Goal: Task Accomplishment & Management: Use online tool/utility

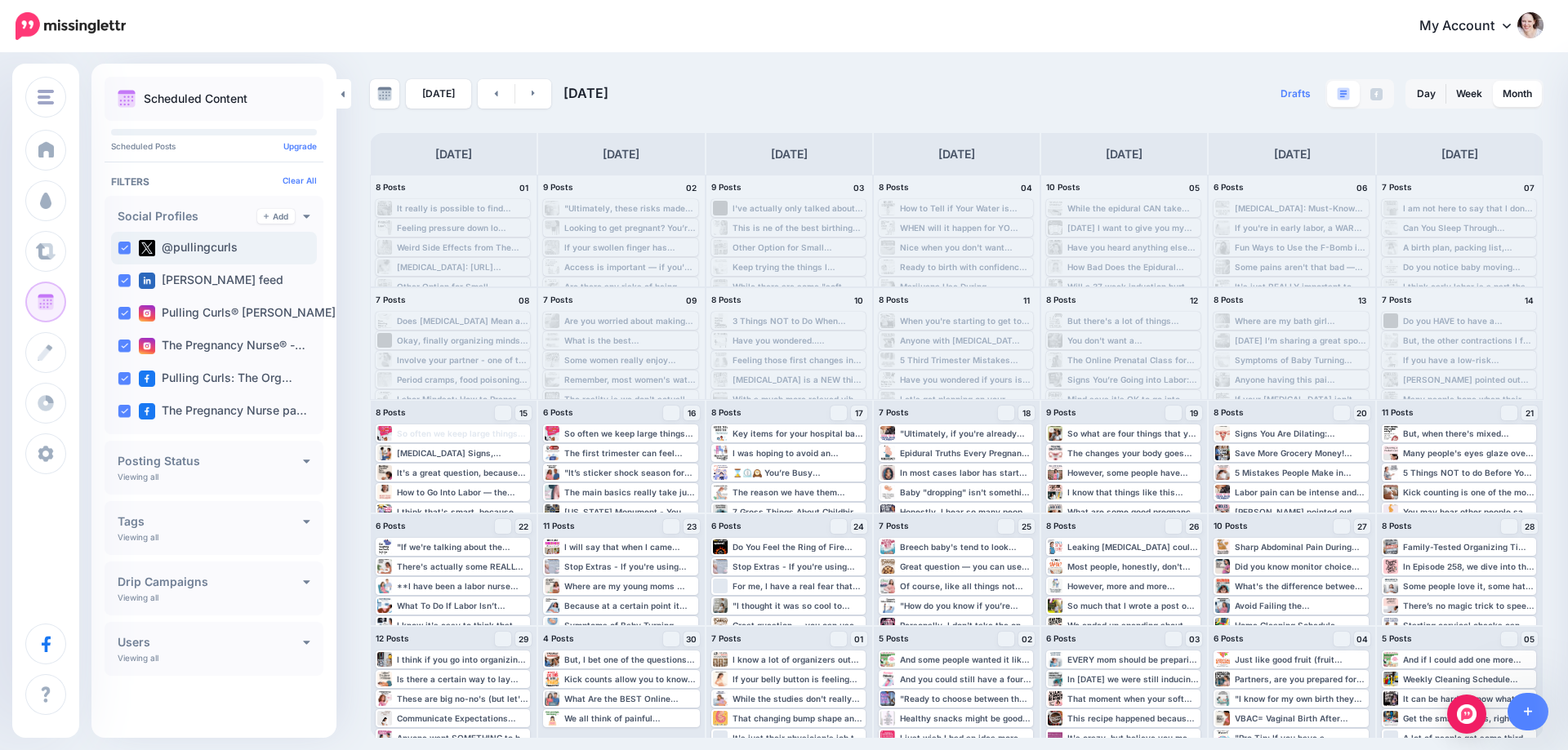
click at [128, 250] on ins at bounding box center [124, 247] width 13 height 13
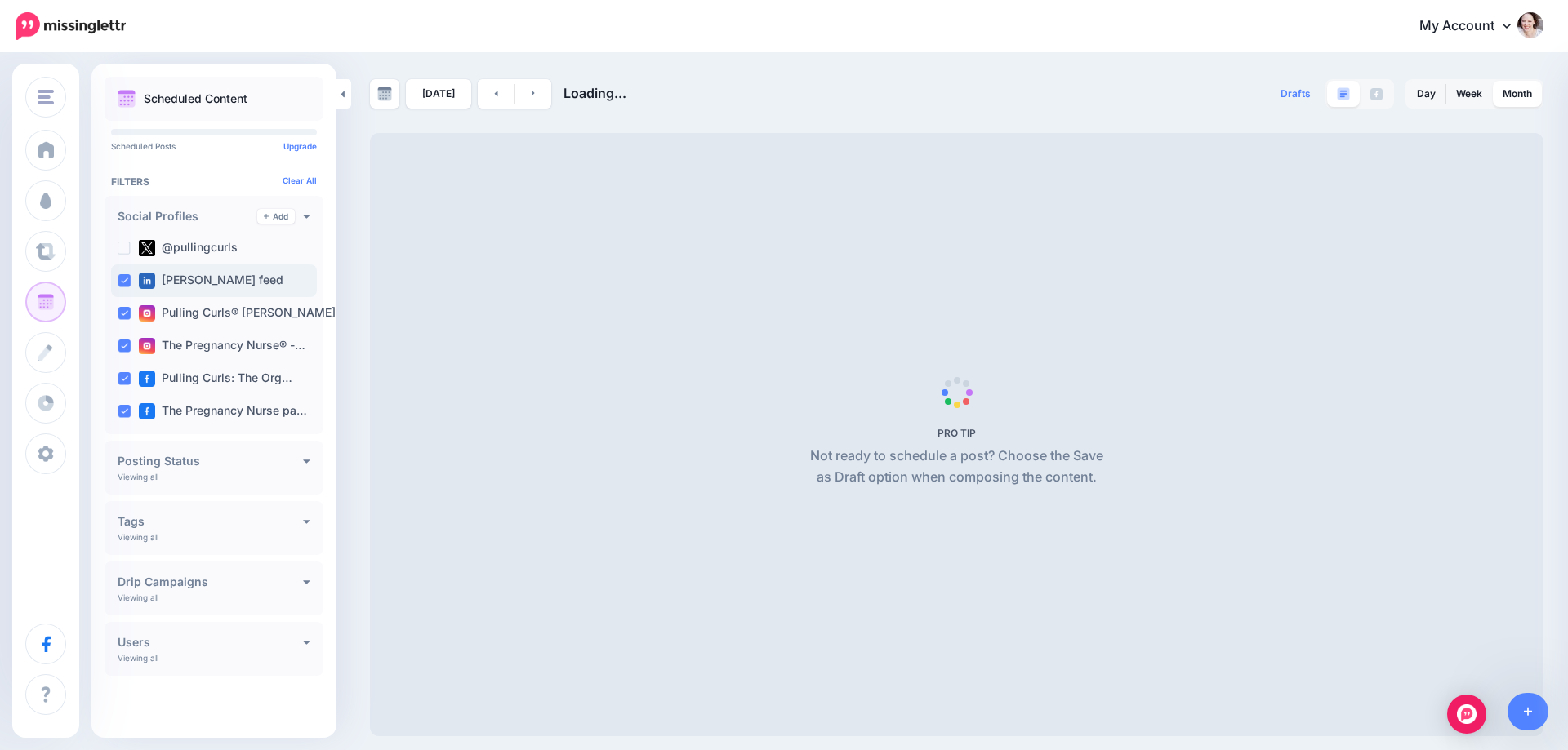
click at [128, 280] on ins at bounding box center [124, 280] width 13 height 13
click at [121, 316] on ins at bounding box center [124, 313] width 13 height 13
click at [124, 352] on ins at bounding box center [124, 345] width 13 height 13
click at [121, 383] on ins at bounding box center [124, 378] width 13 height 13
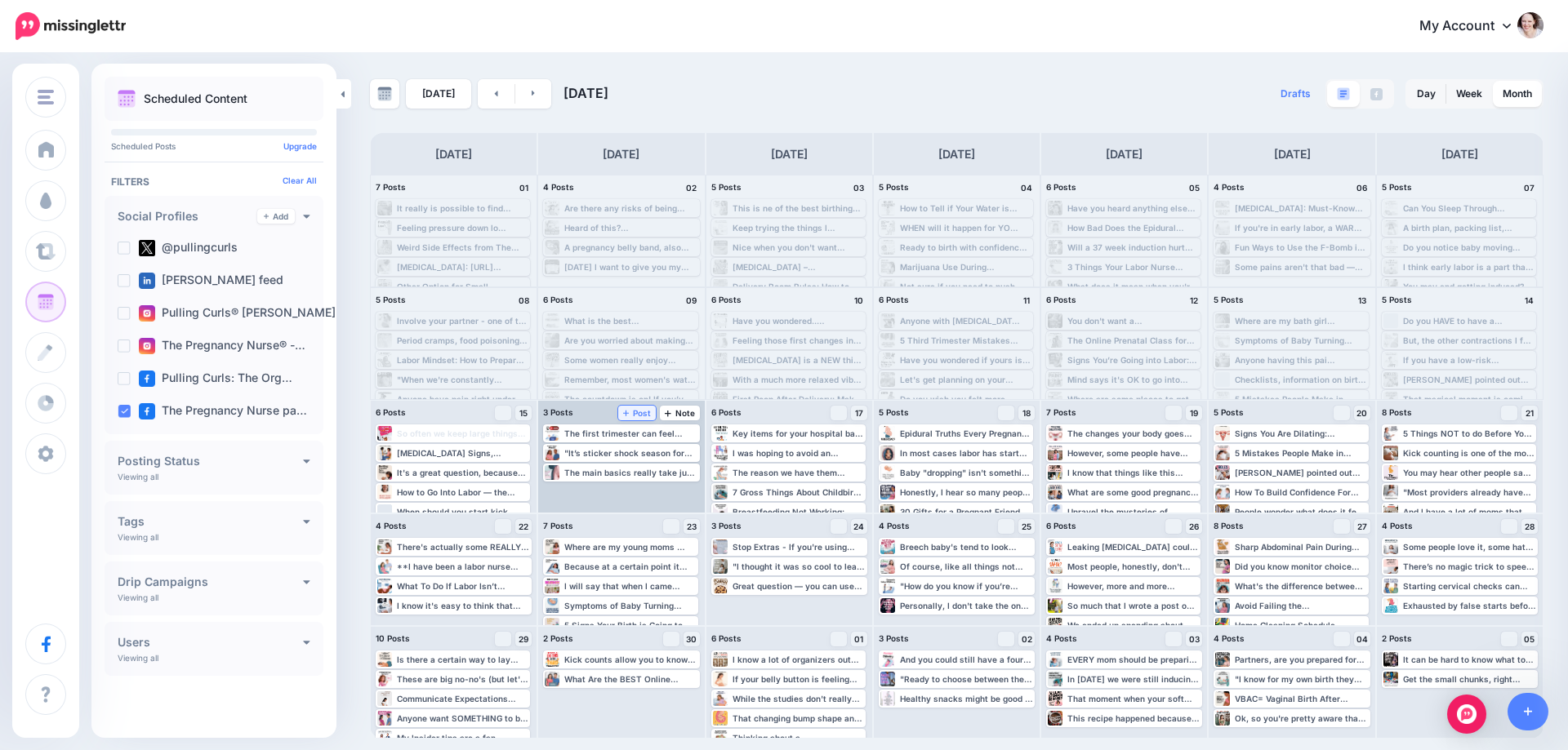
click at [637, 411] on span "Post" at bounding box center [637, 413] width 29 height 8
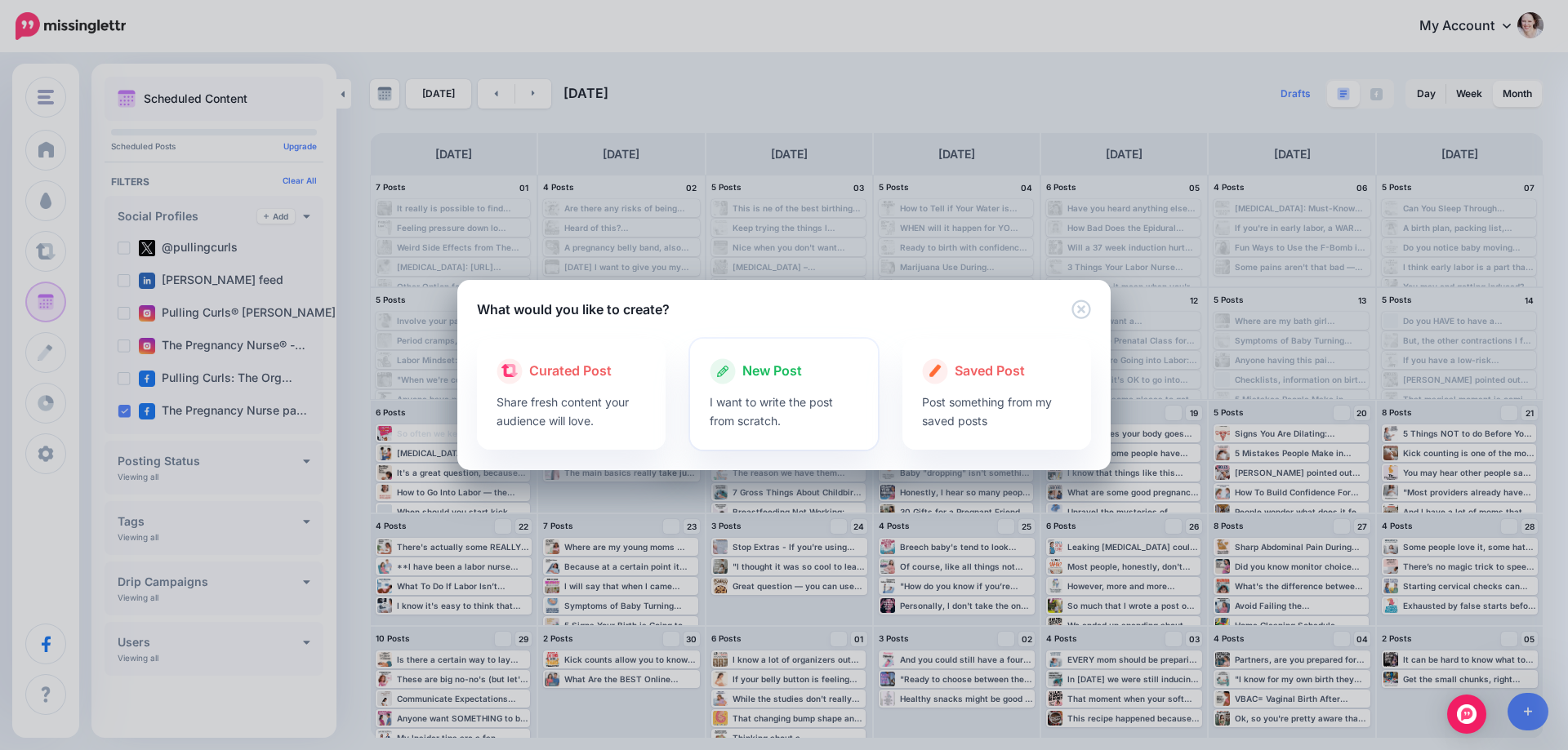
click at [853, 402] on p "I want to write the post from scratch." at bounding box center [784, 412] width 149 height 38
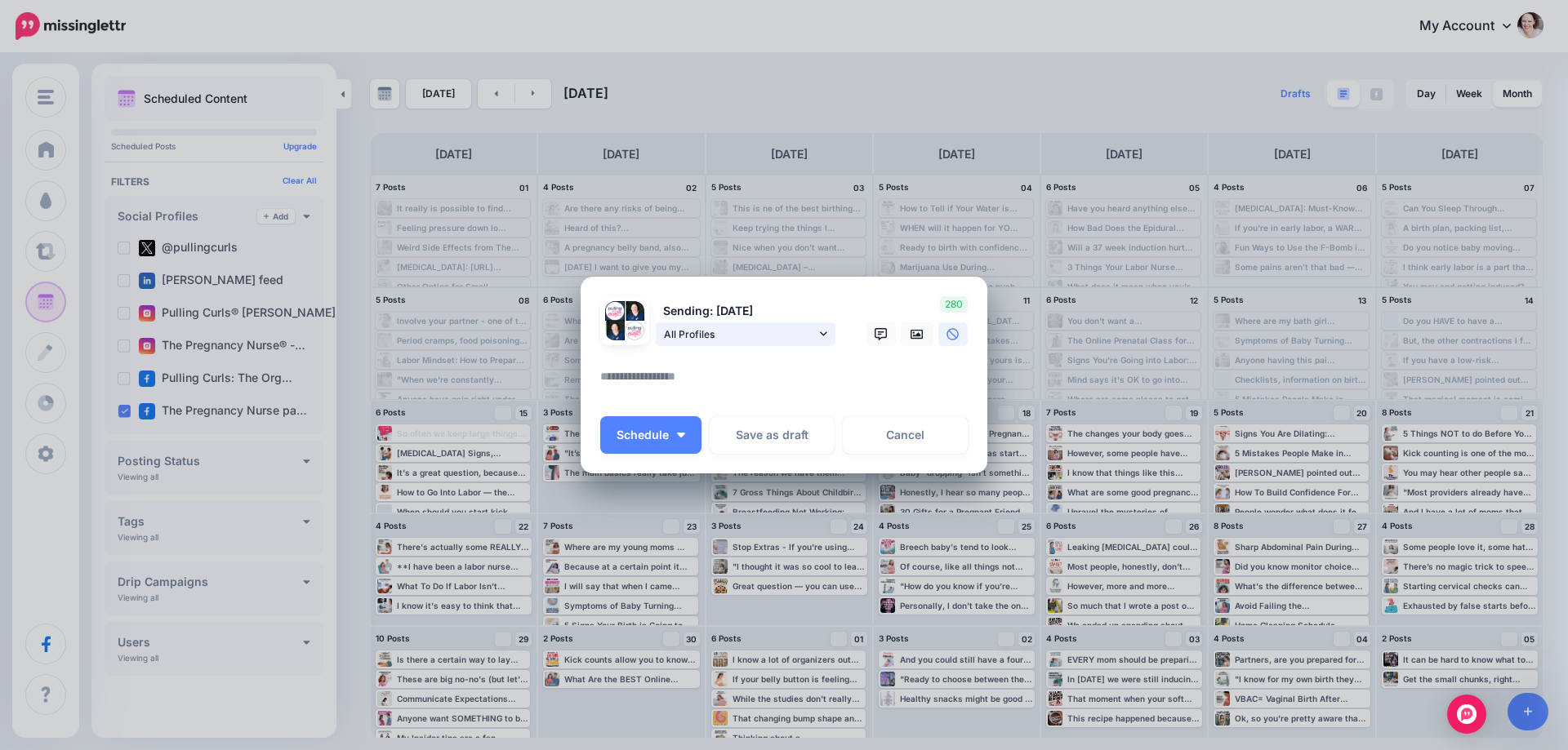
click at [745, 336] on span "All Profiles" at bounding box center [740, 333] width 152 height 17
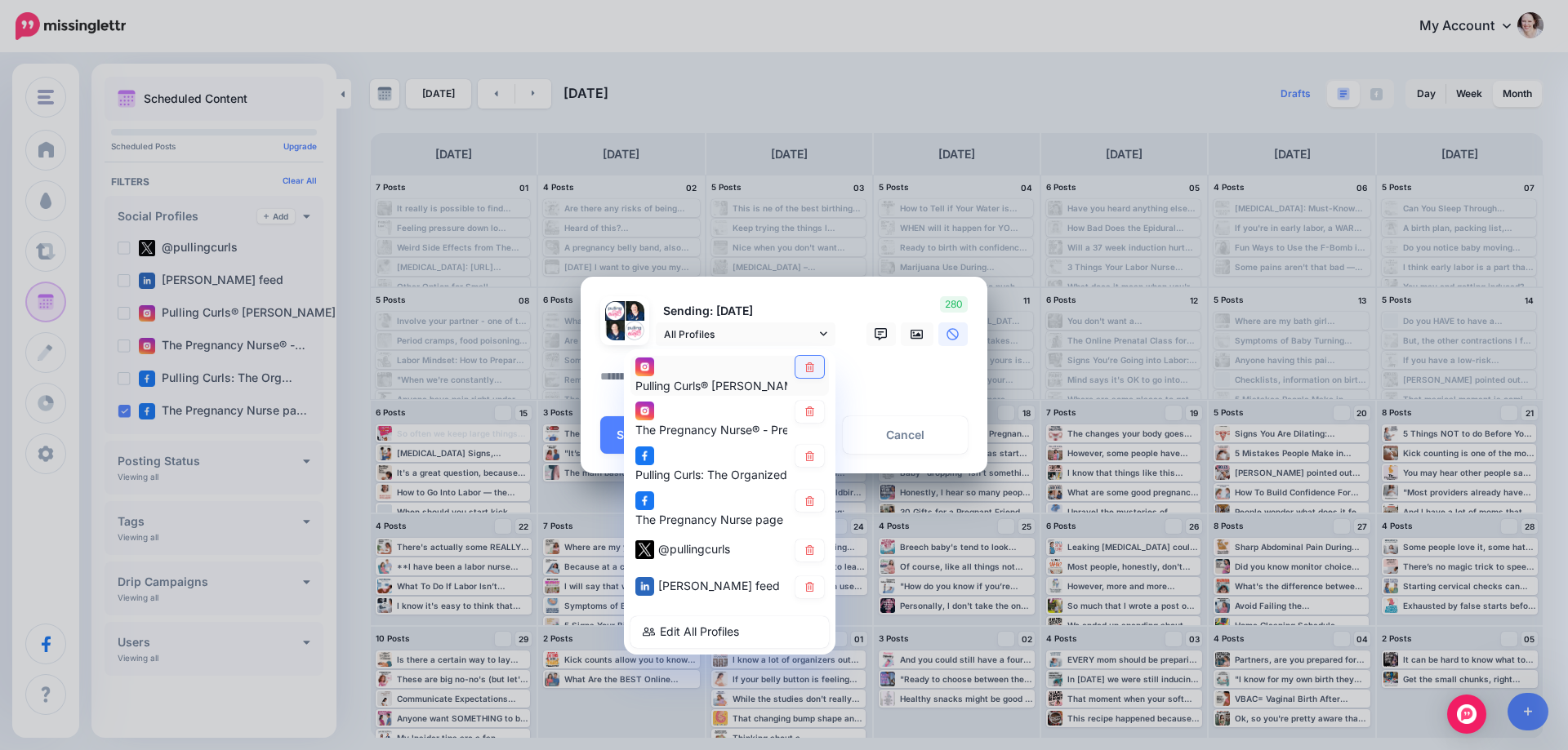
click at [811, 375] on link at bounding box center [809, 367] width 29 height 22
click at [801, 407] on link at bounding box center [809, 412] width 29 height 22
click at [806, 451] on icon at bounding box center [809, 456] width 12 height 10
click at [808, 541] on link at bounding box center [809, 551] width 29 height 22
click at [808, 580] on link at bounding box center [809, 588] width 29 height 22
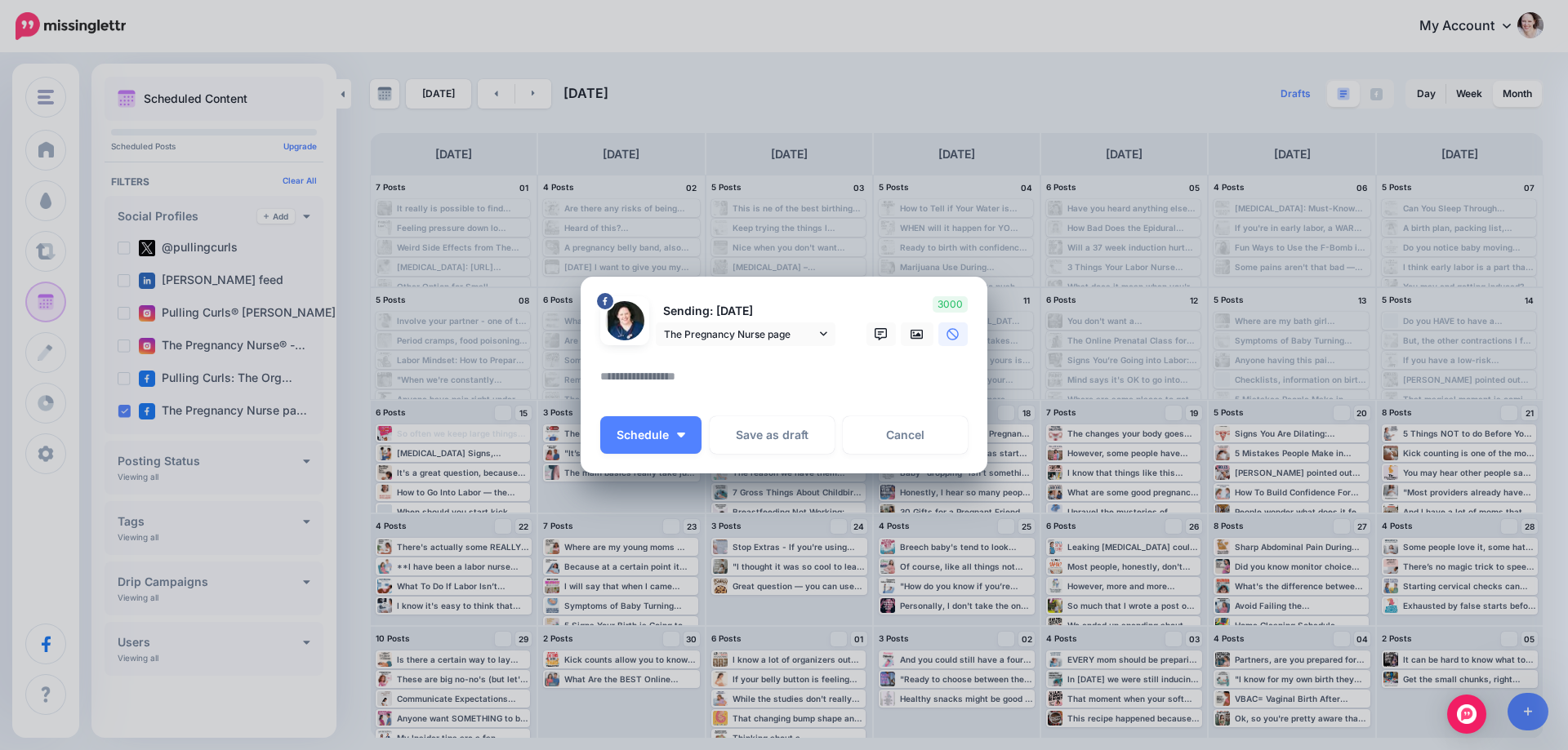
click at [712, 378] on textarea at bounding box center [788, 383] width 376 height 32
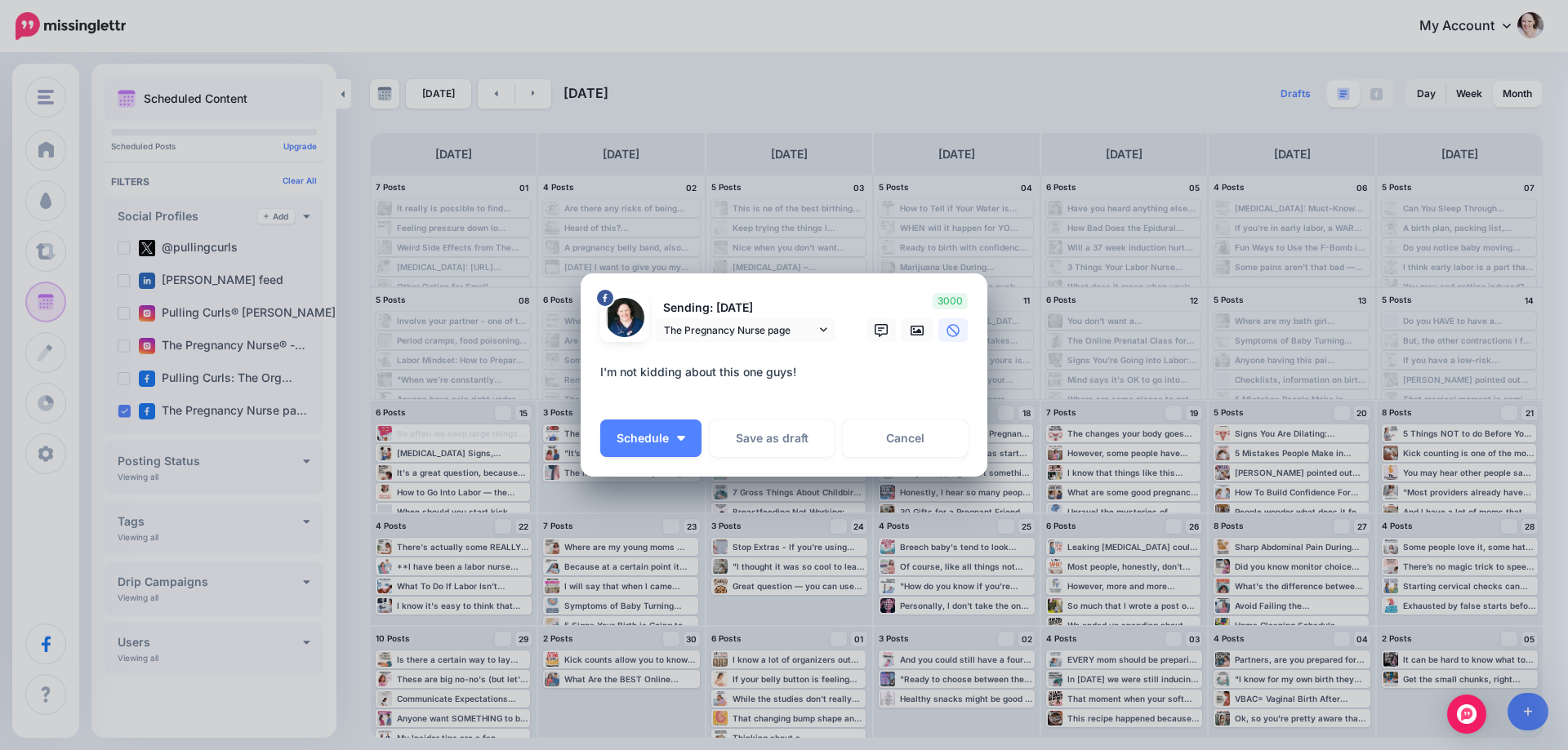
paste textarea "**********"
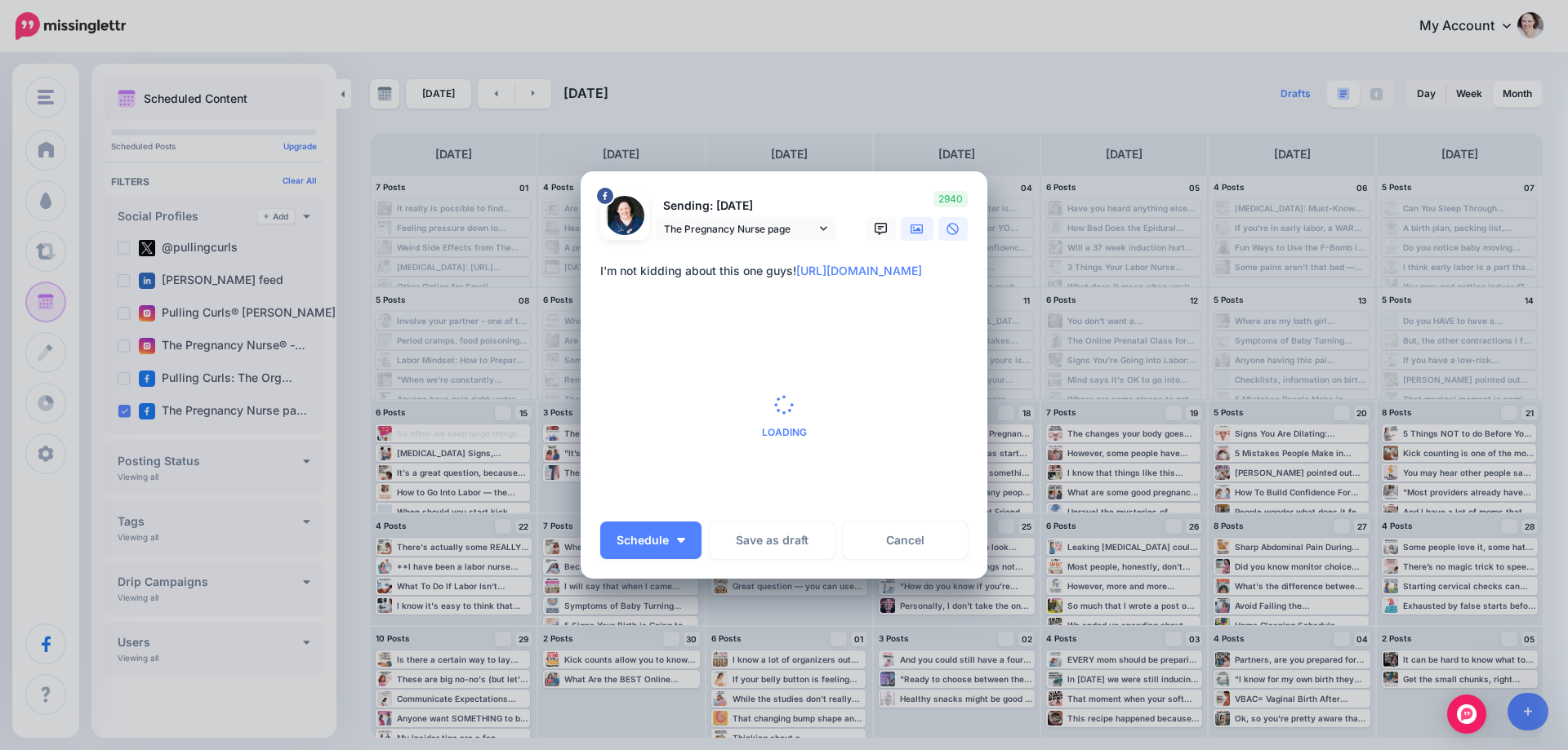
type textarea "**********"
click at [917, 231] on div "Create Post Loading Sending: 16th Sep The Pregnancy Nurse page" at bounding box center [784, 375] width 1568 height 750
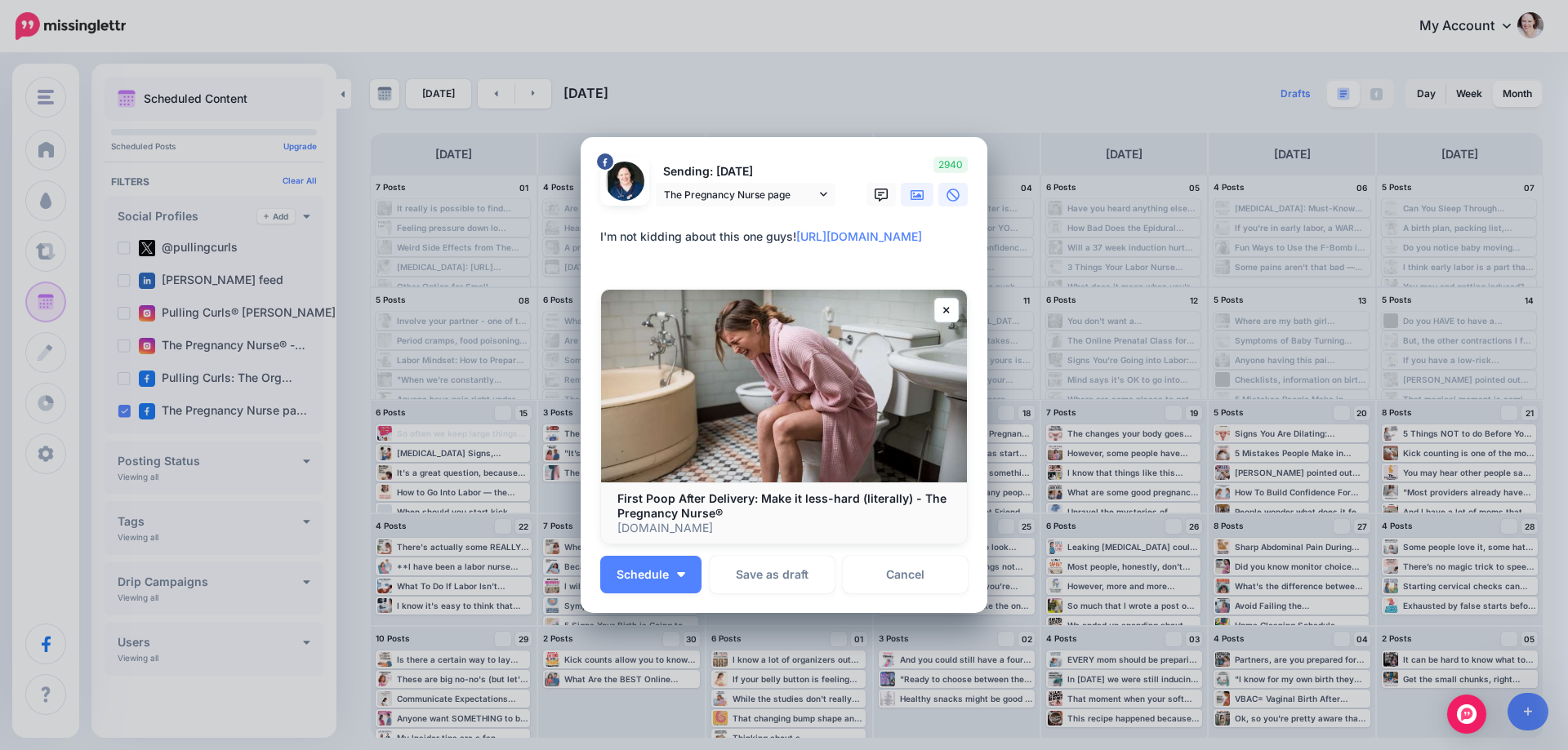
click at [913, 202] on link at bounding box center [916, 195] width 33 height 24
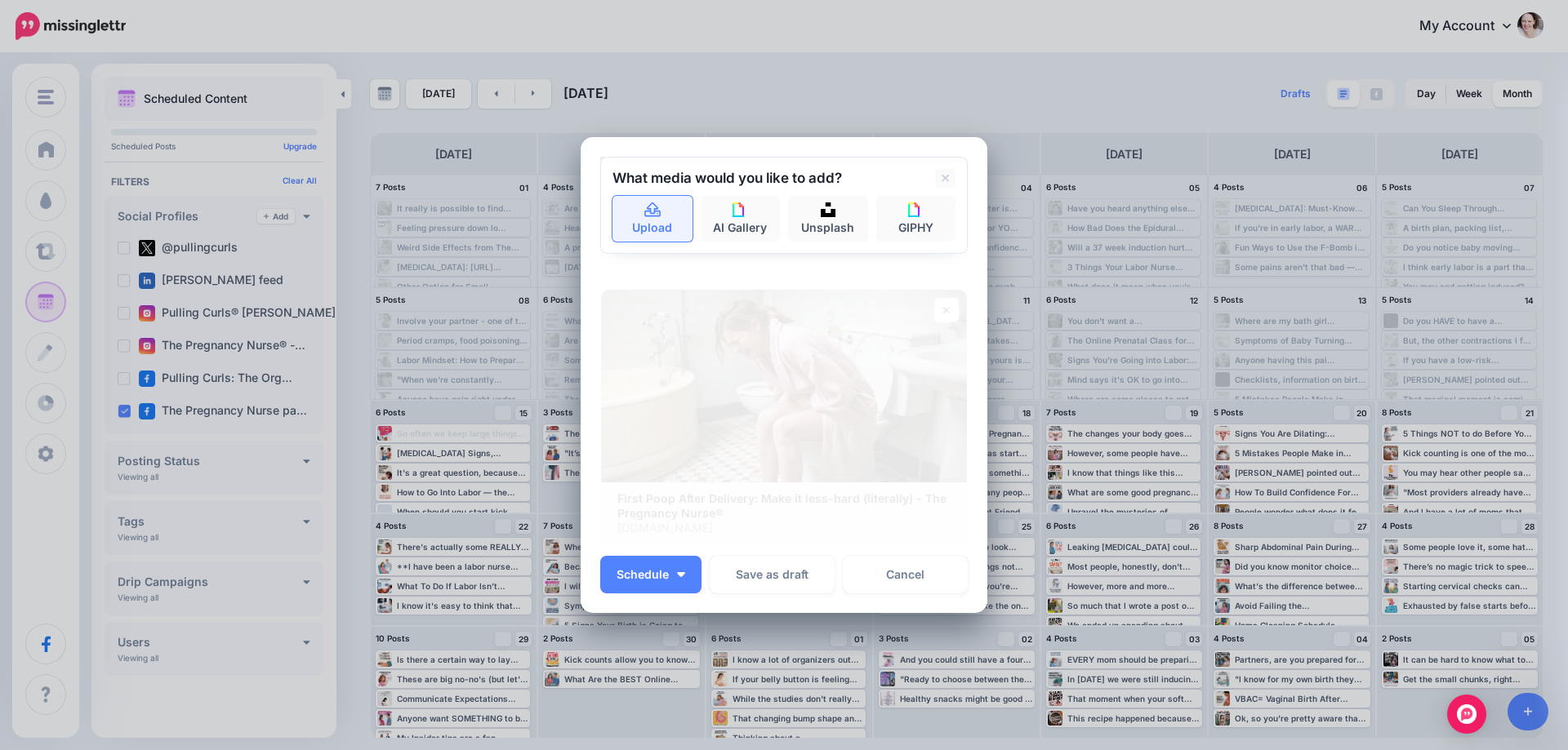
click at [646, 227] on link "Upload" at bounding box center [652, 219] width 80 height 46
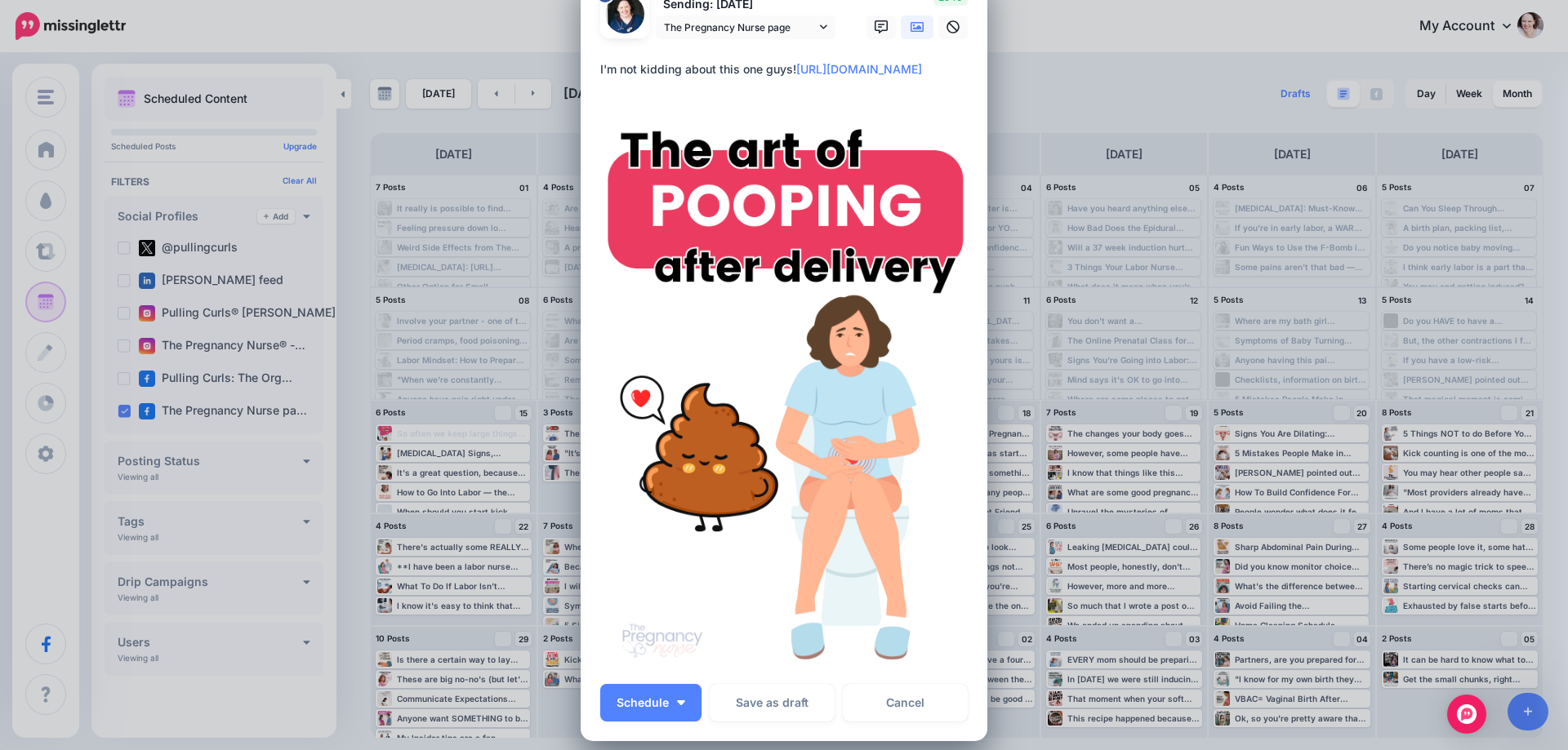
scroll to position [82, 0]
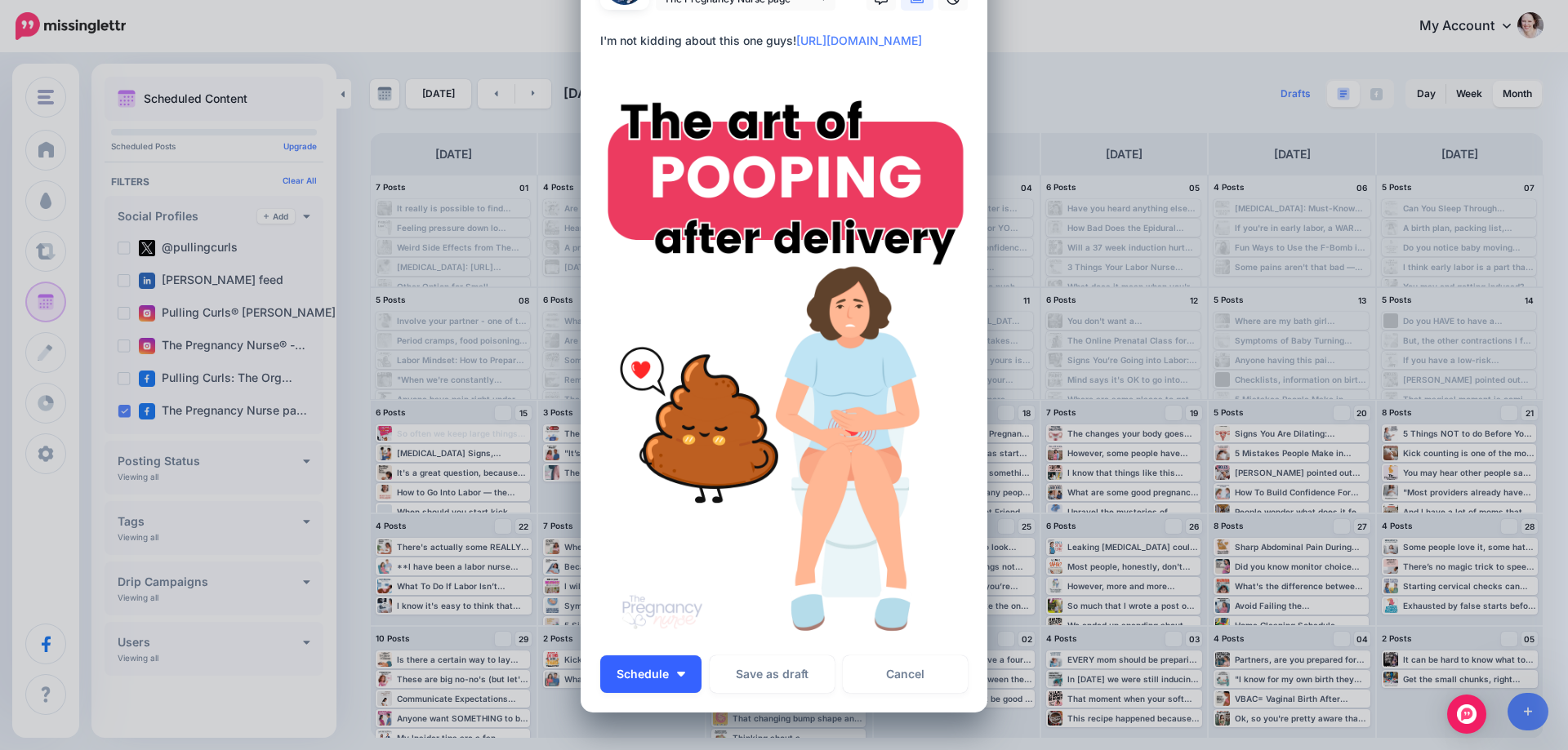
click at [689, 671] on button "Schedule" at bounding box center [651, 675] width 101 height 38
click at [686, 554] on link "Next Time Slot" at bounding box center [675, 560] width 138 height 32
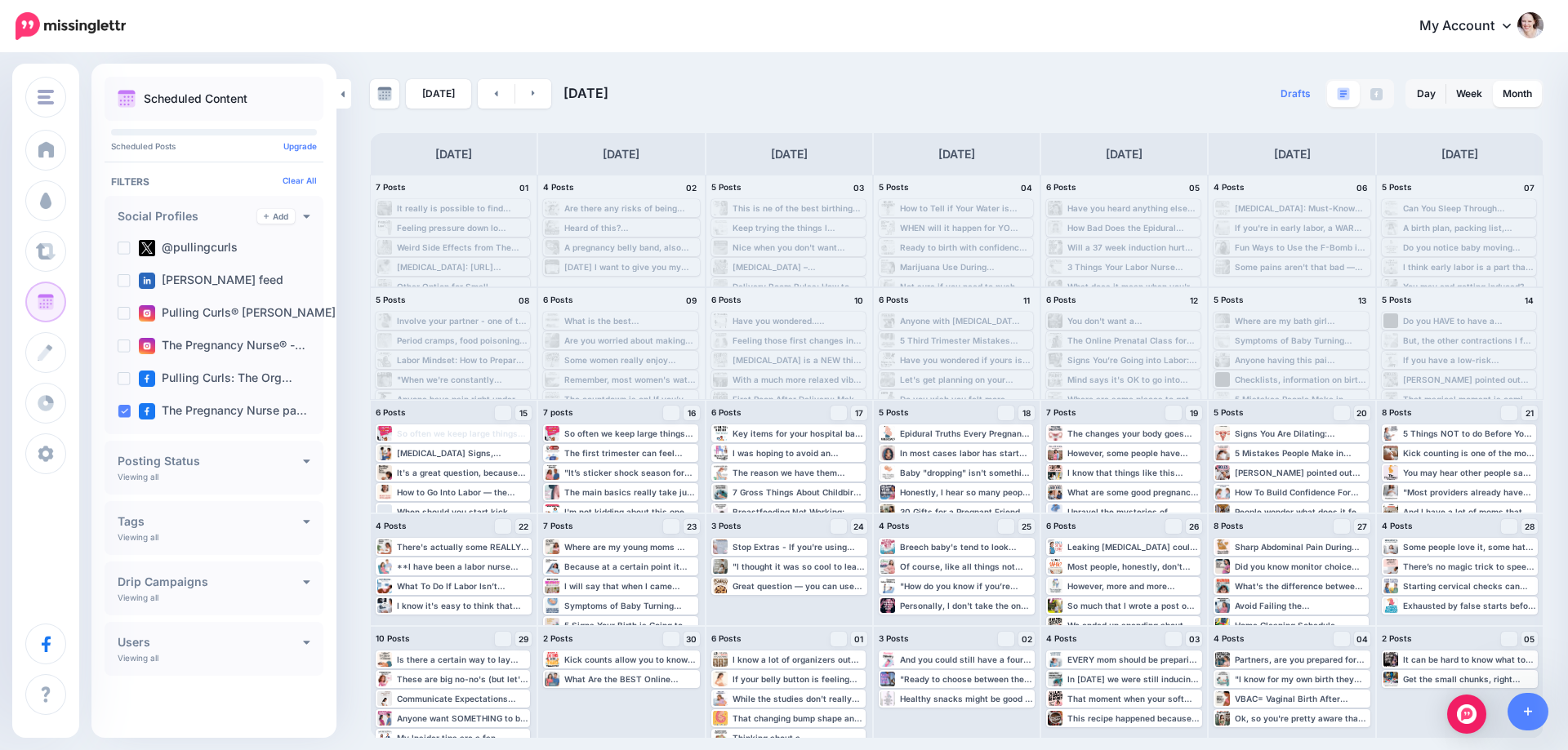
scroll to position [0, 0]
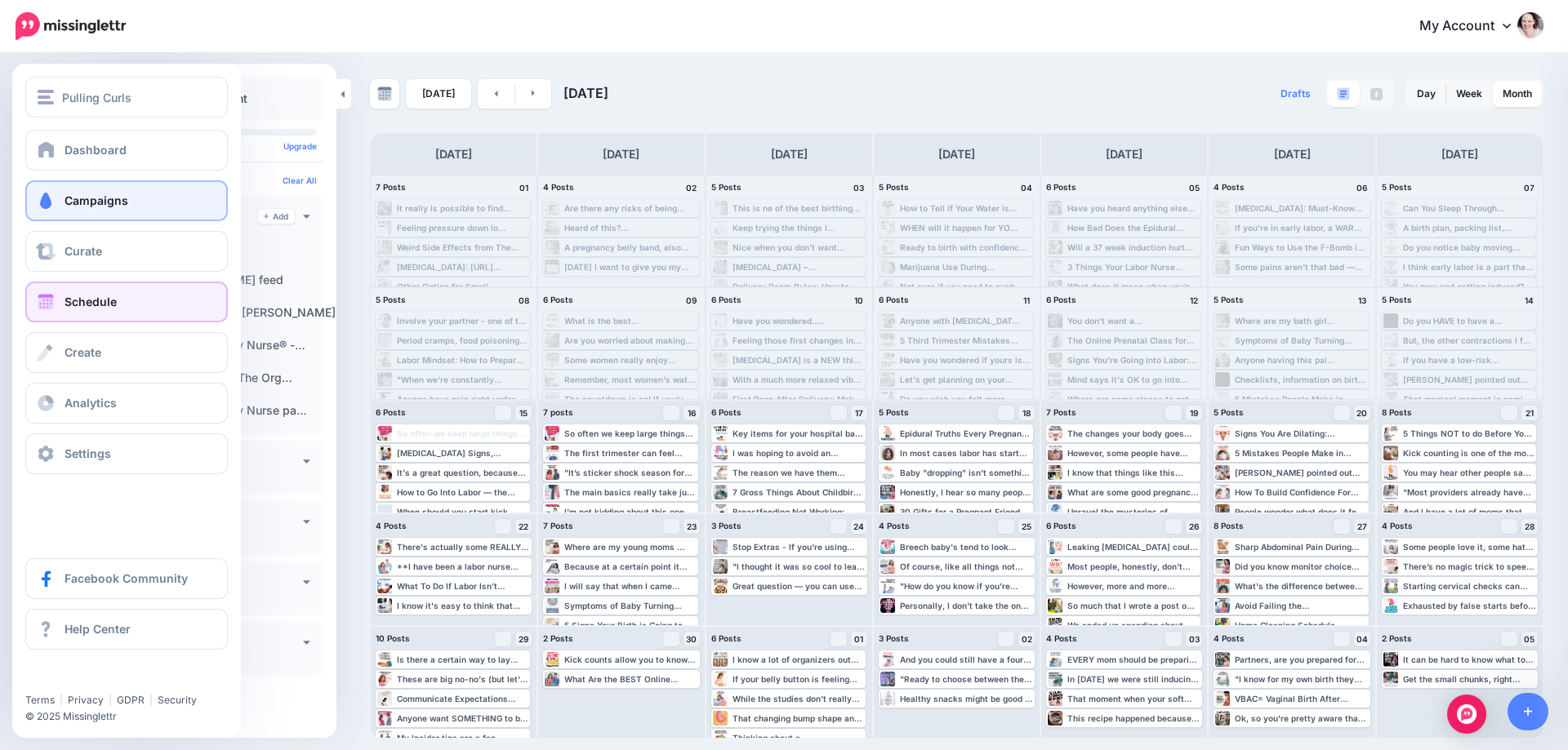
click at [60, 180] on link "Campaigns" at bounding box center [127, 200] width 203 height 41
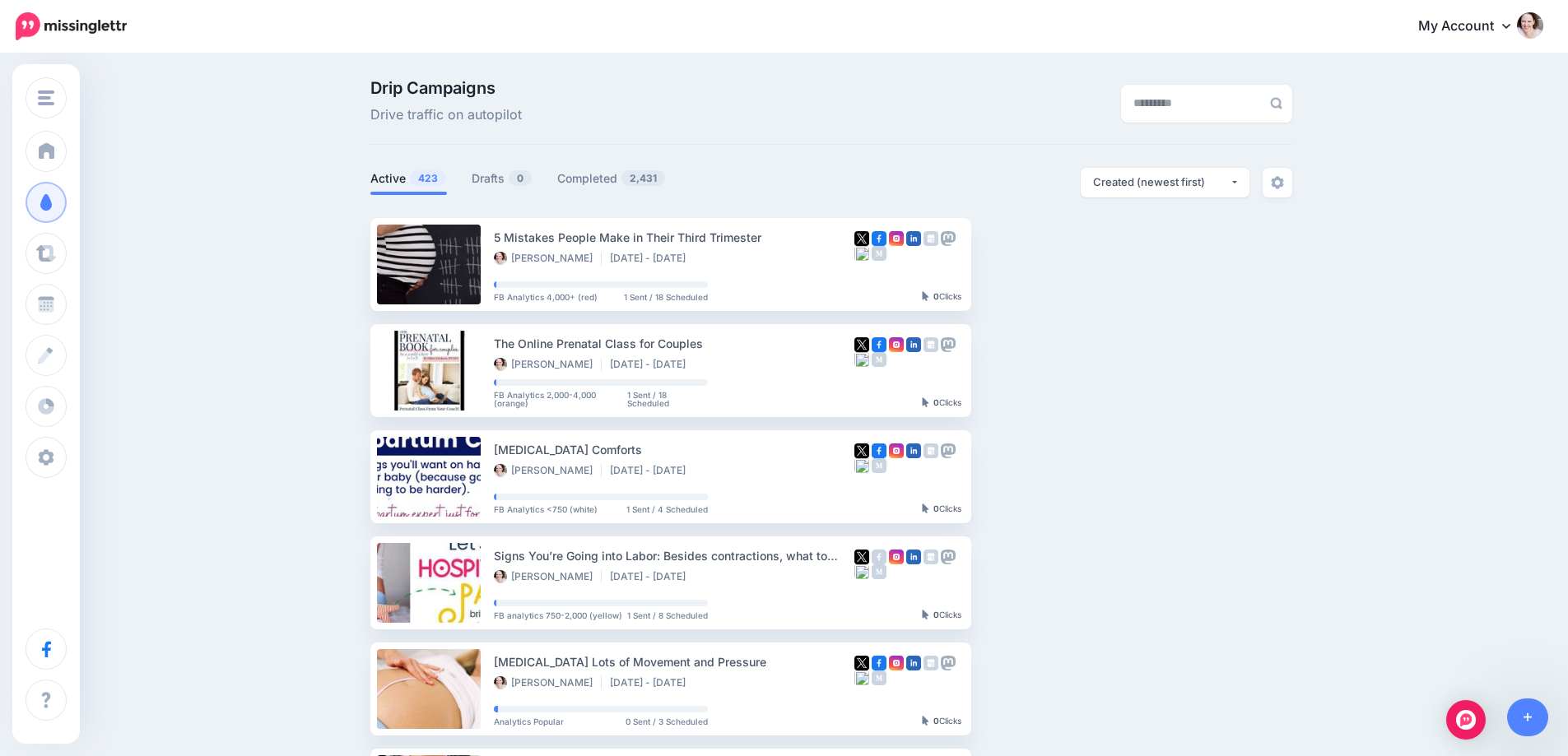
click at [1538, 743] on div "Drip Campaigns Drive traffic on autopilot Active 423 0 2,431" at bounding box center [784, 718] width 1568 height 1327
click at [1539, 709] on link at bounding box center [1528, 718] width 42 height 38
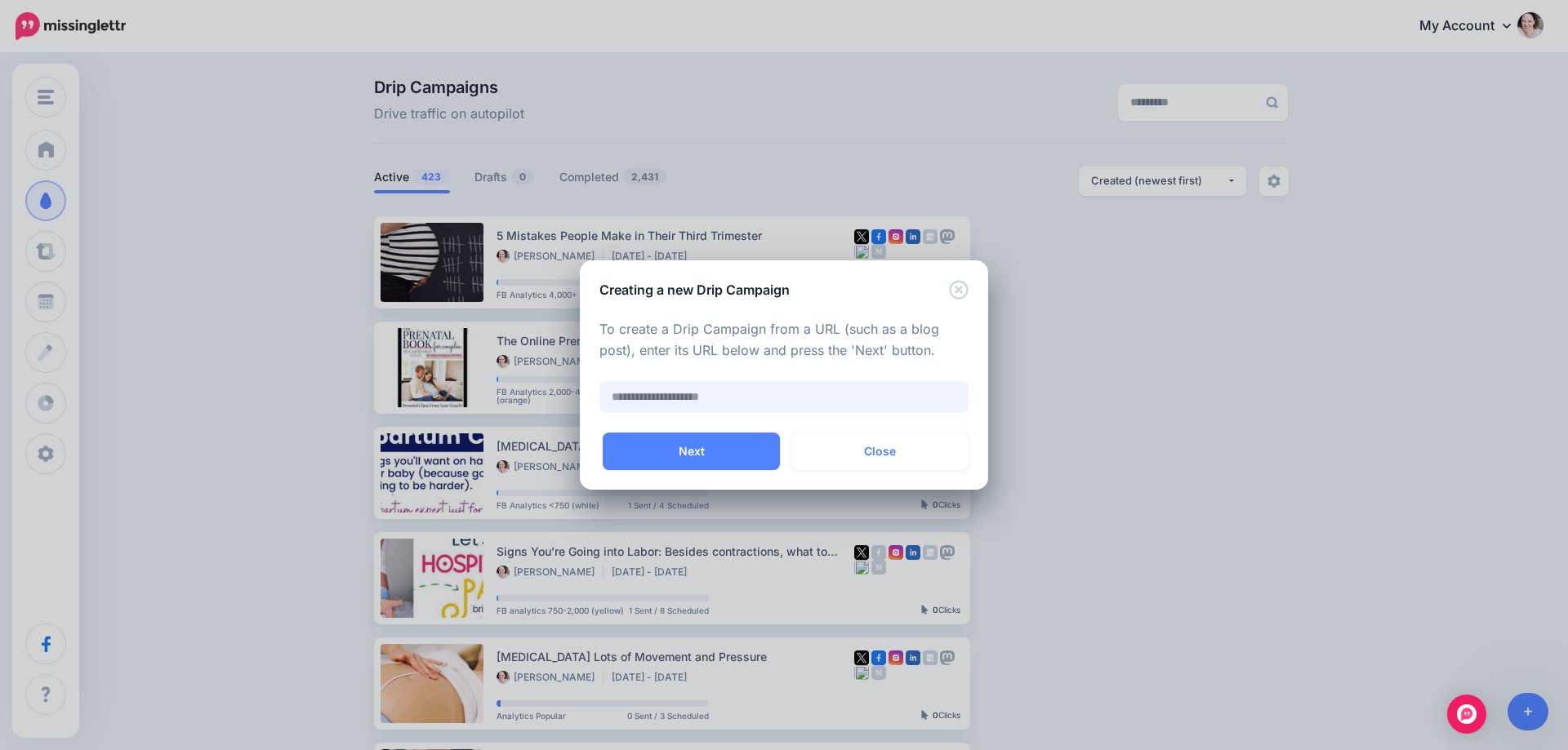
paste input "**********"
type input "**********"
click at [710, 451] on button "Next" at bounding box center [691, 451] width 177 height 38
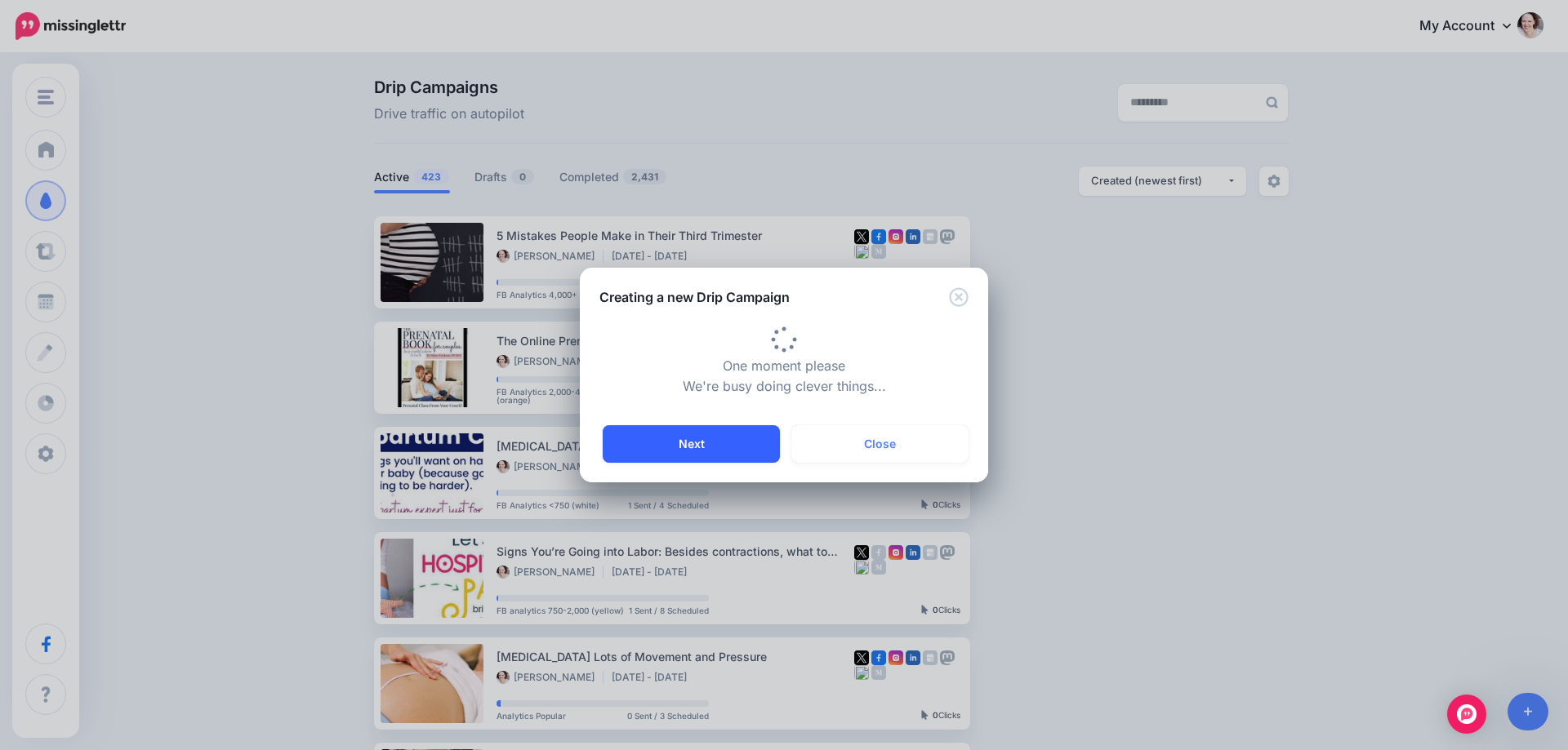
type input "**********"
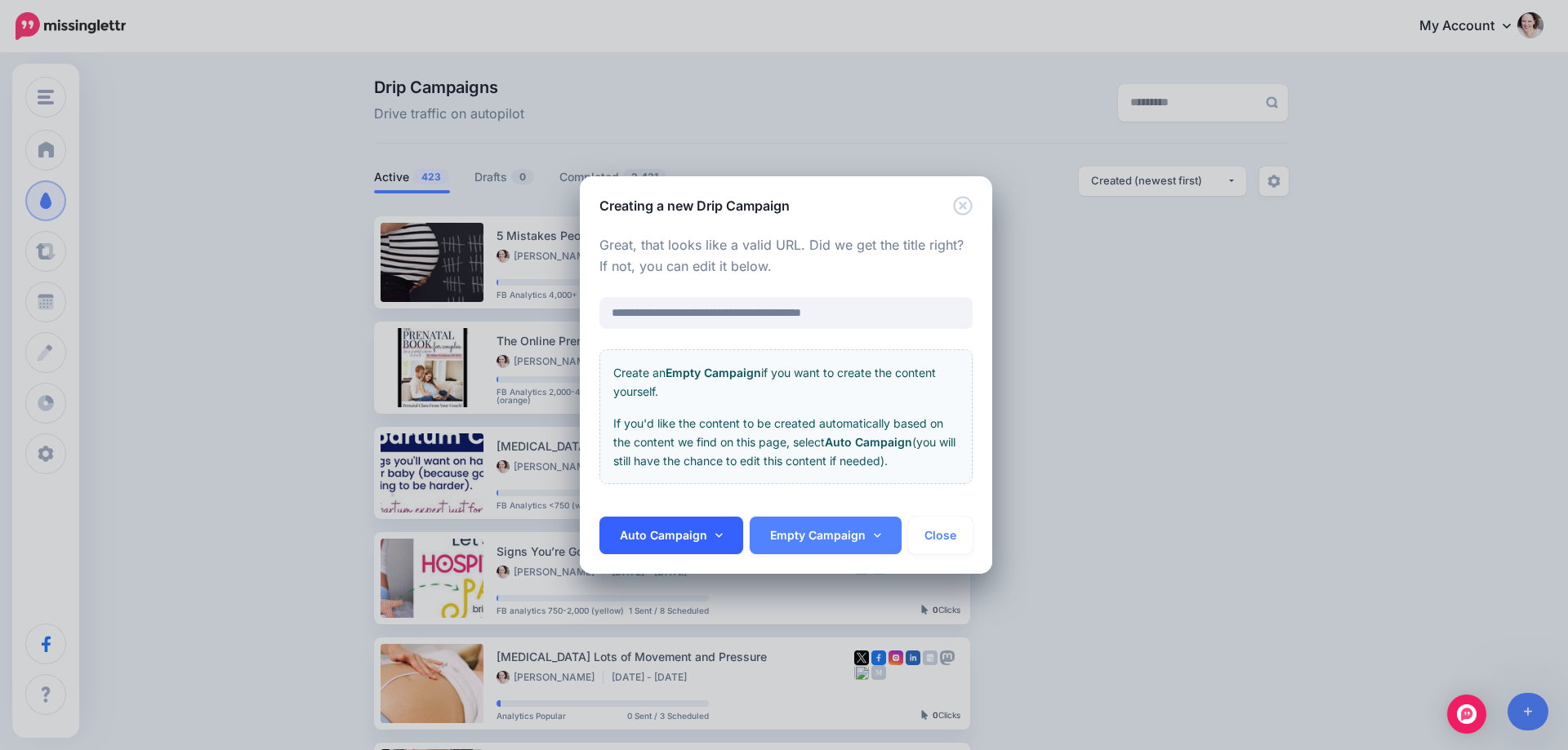
click at [667, 535] on link "Auto Campaign" at bounding box center [671, 535] width 143 height 38
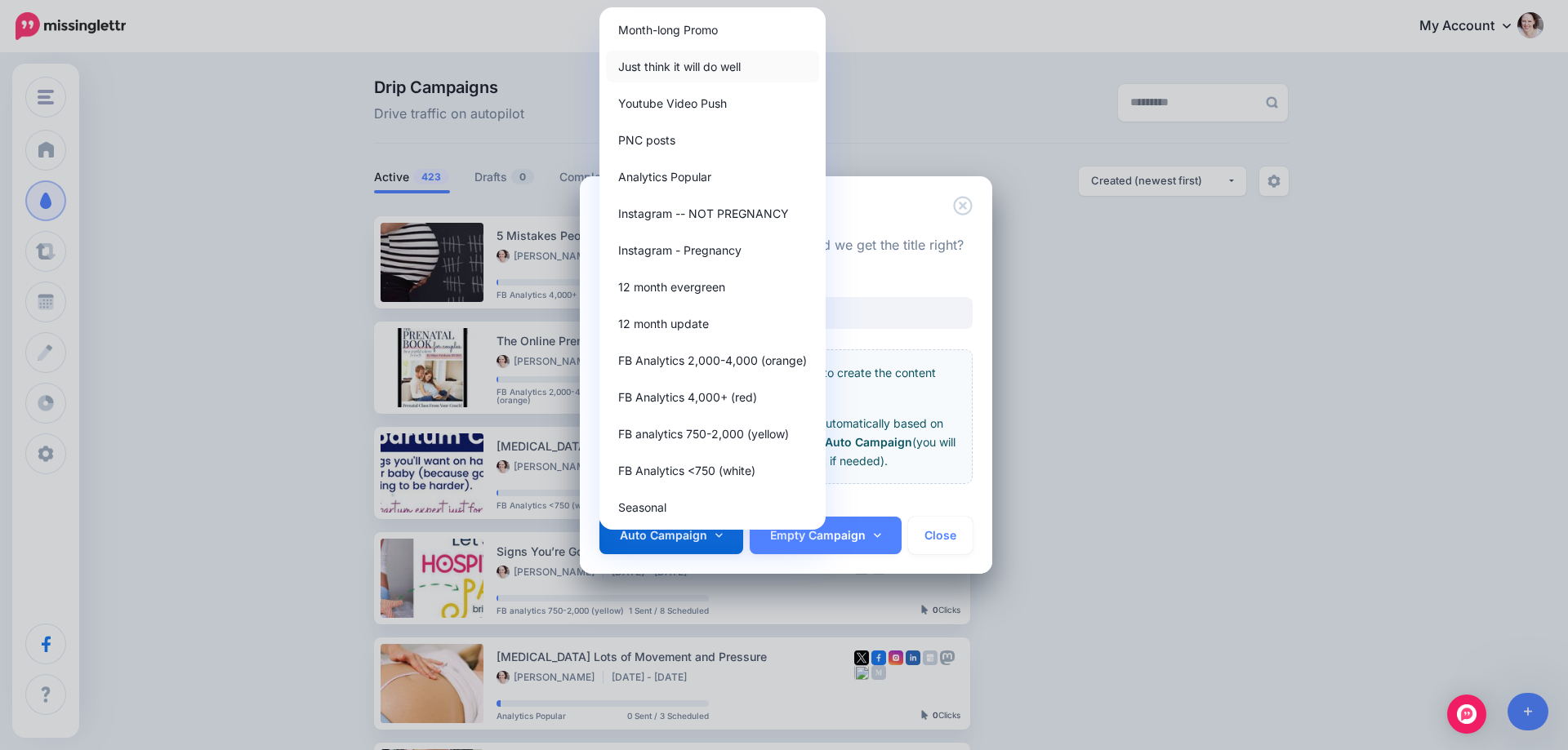
click at [694, 64] on link "Just think it will do well" at bounding box center [711, 66] width 213 height 32
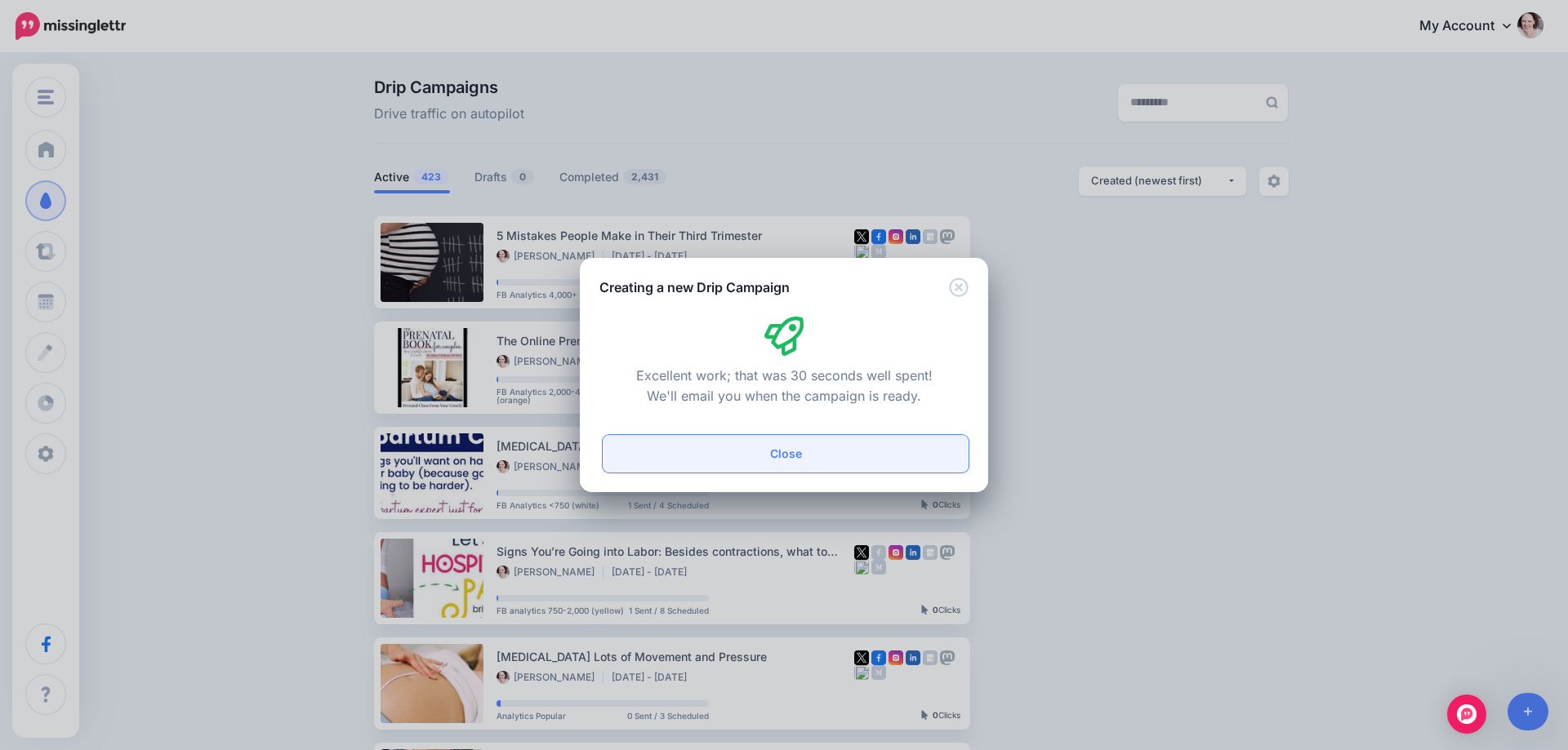
click at [787, 448] on button "Close" at bounding box center [785, 454] width 366 height 38
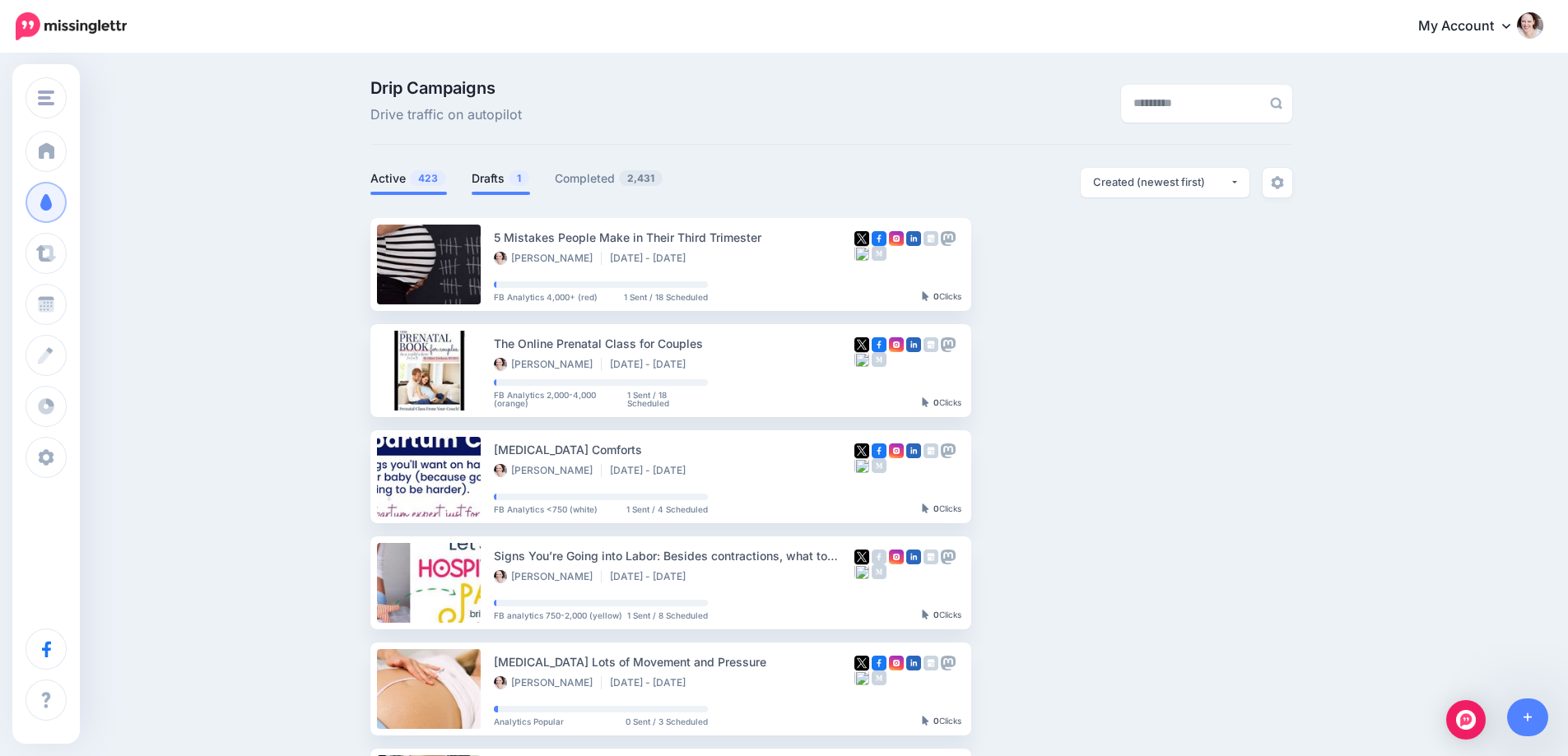
click at [517, 188] on li "Drafts 1" at bounding box center [501, 181] width 59 height 27
click at [506, 177] on link "Drafts 1" at bounding box center [501, 179] width 59 height 20
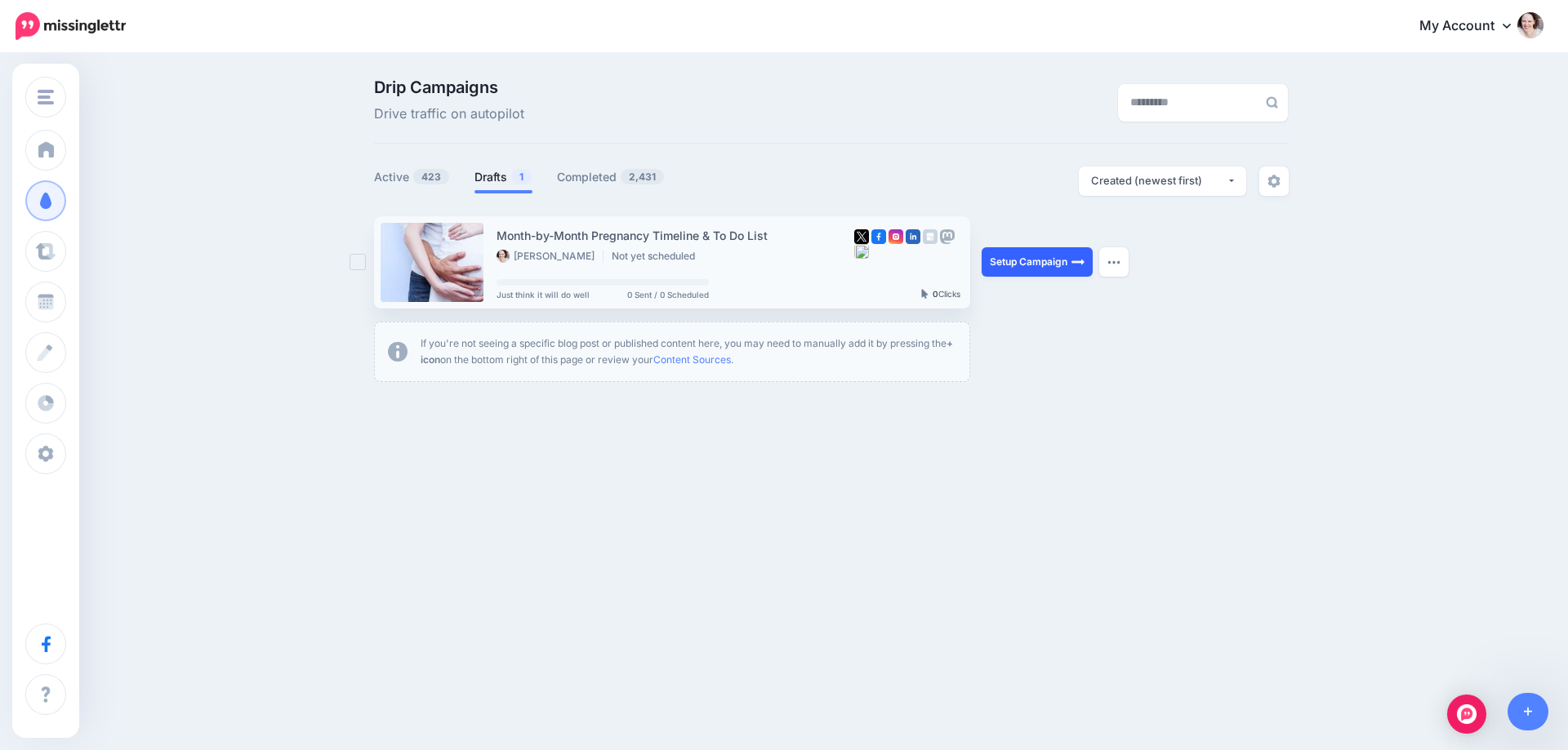
click at [1017, 271] on link "Setup Campaign" at bounding box center [1037, 262] width 111 height 30
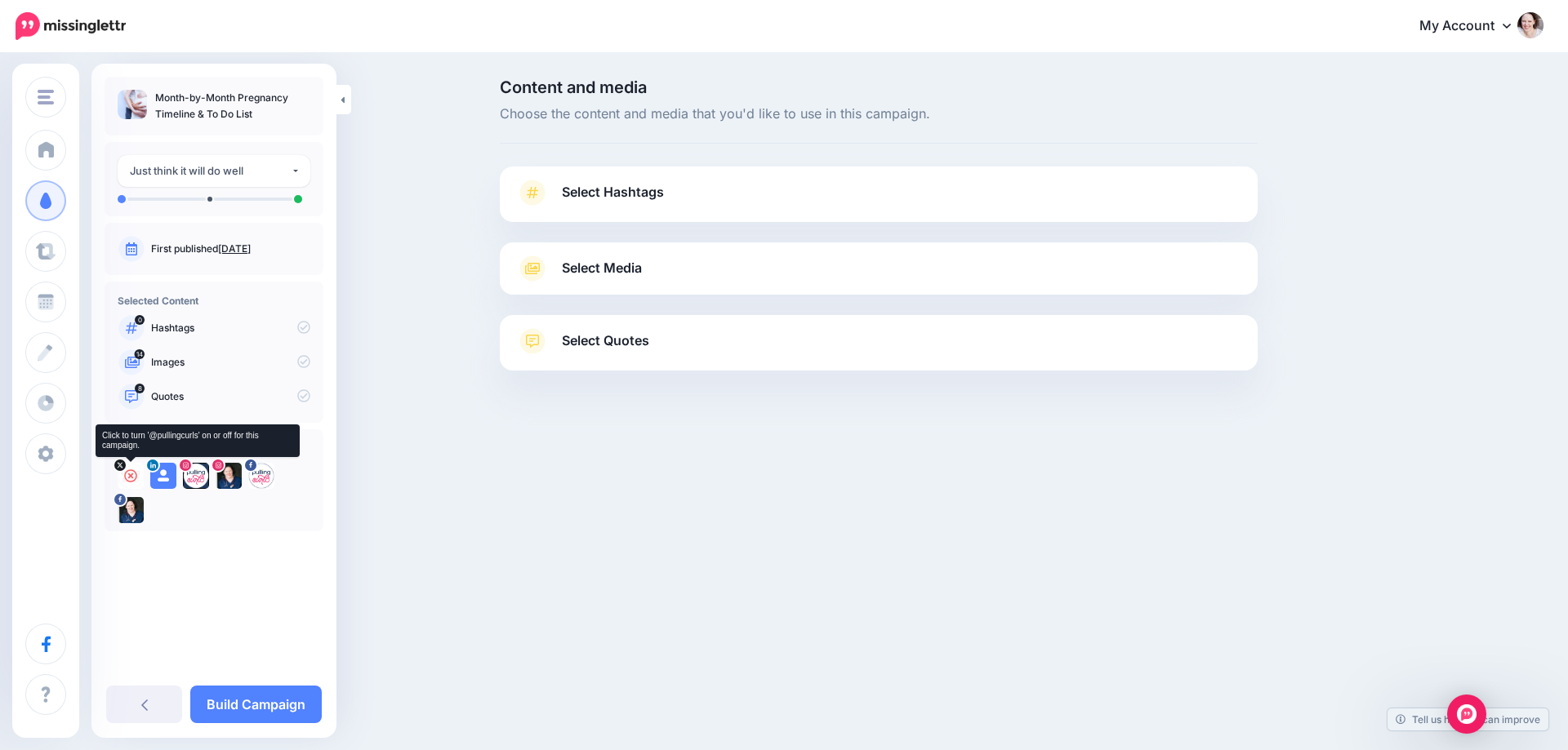
click at [124, 474] on icon at bounding box center [130, 476] width 13 height 13
click at [162, 474] on icon at bounding box center [162, 476] width 13 height 13
click at [198, 476] on icon at bounding box center [195, 476] width 13 height 13
click at [231, 476] on icon at bounding box center [228, 476] width 13 height 13
click at [264, 477] on icon at bounding box center [260, 476] width 13 height 13
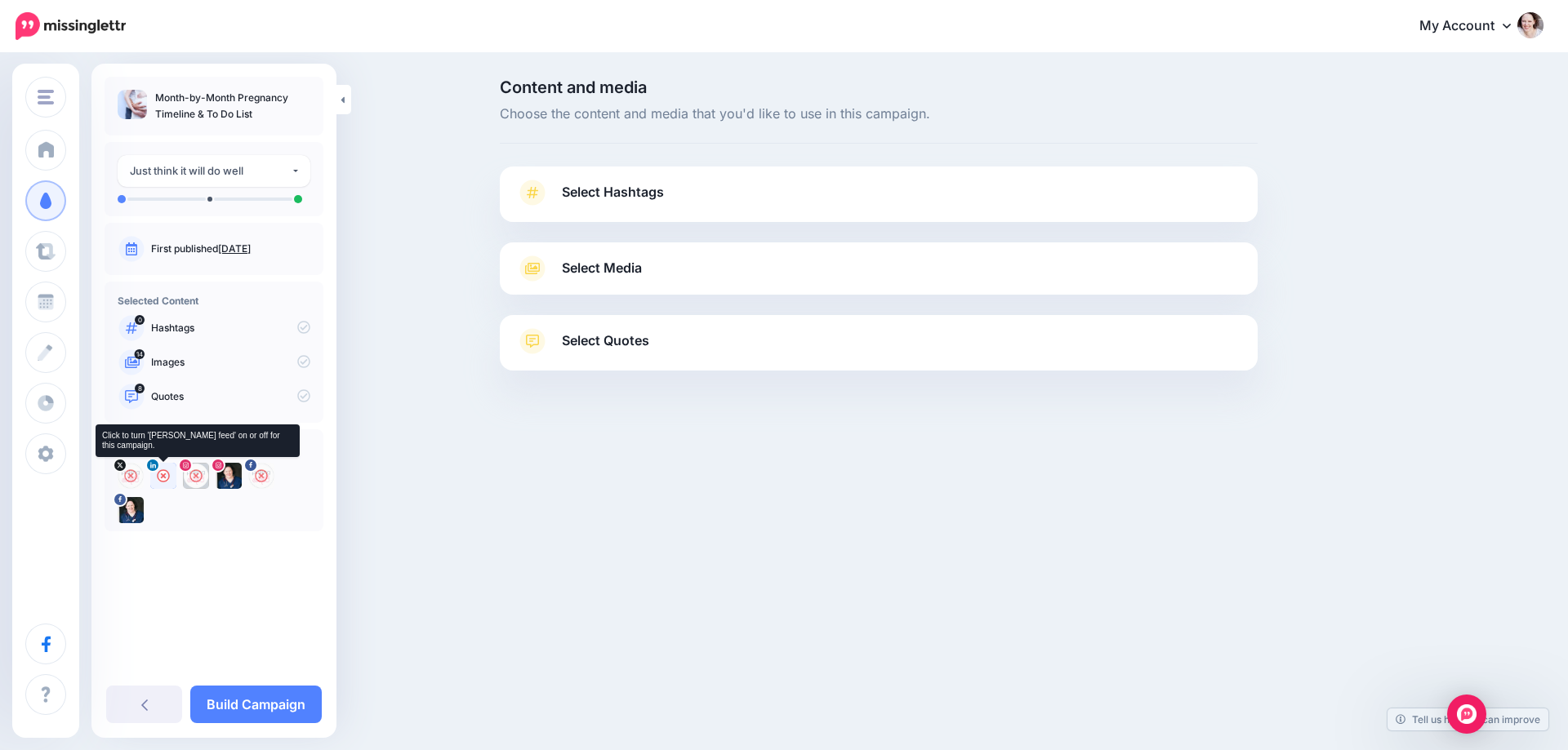
click at [166, 475] on icon at bounding box center [162, 476] width 13 height 13
click at [227, 474] on icon at bounding box center [228, 476] width 13 height 13
click at [624, 194] on span "Select Hashtags" at bounding box center [612, 192] width 102 height 22
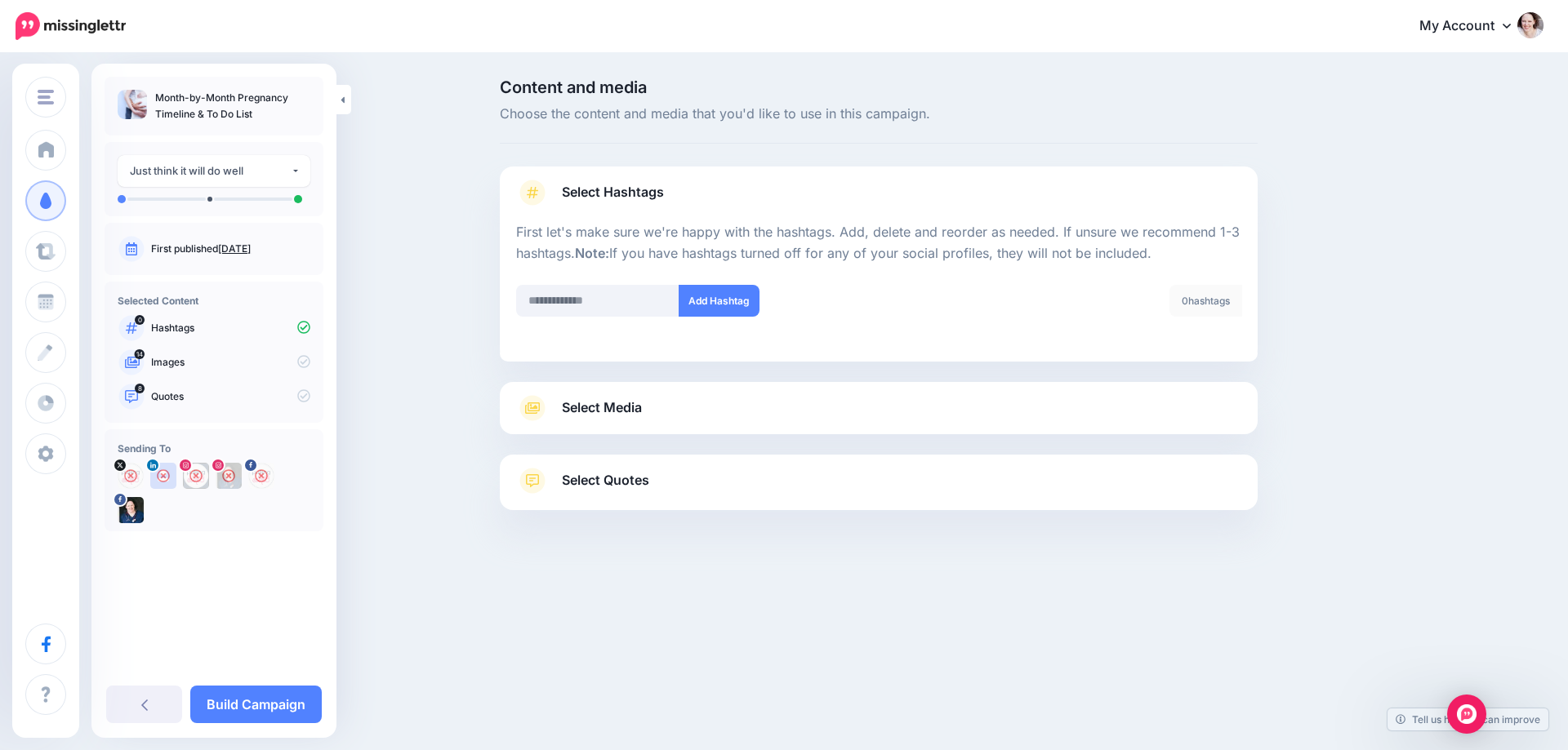
click at [647, 403] on link "Select Media" at bounding box center [878, 408] width 725 height 26
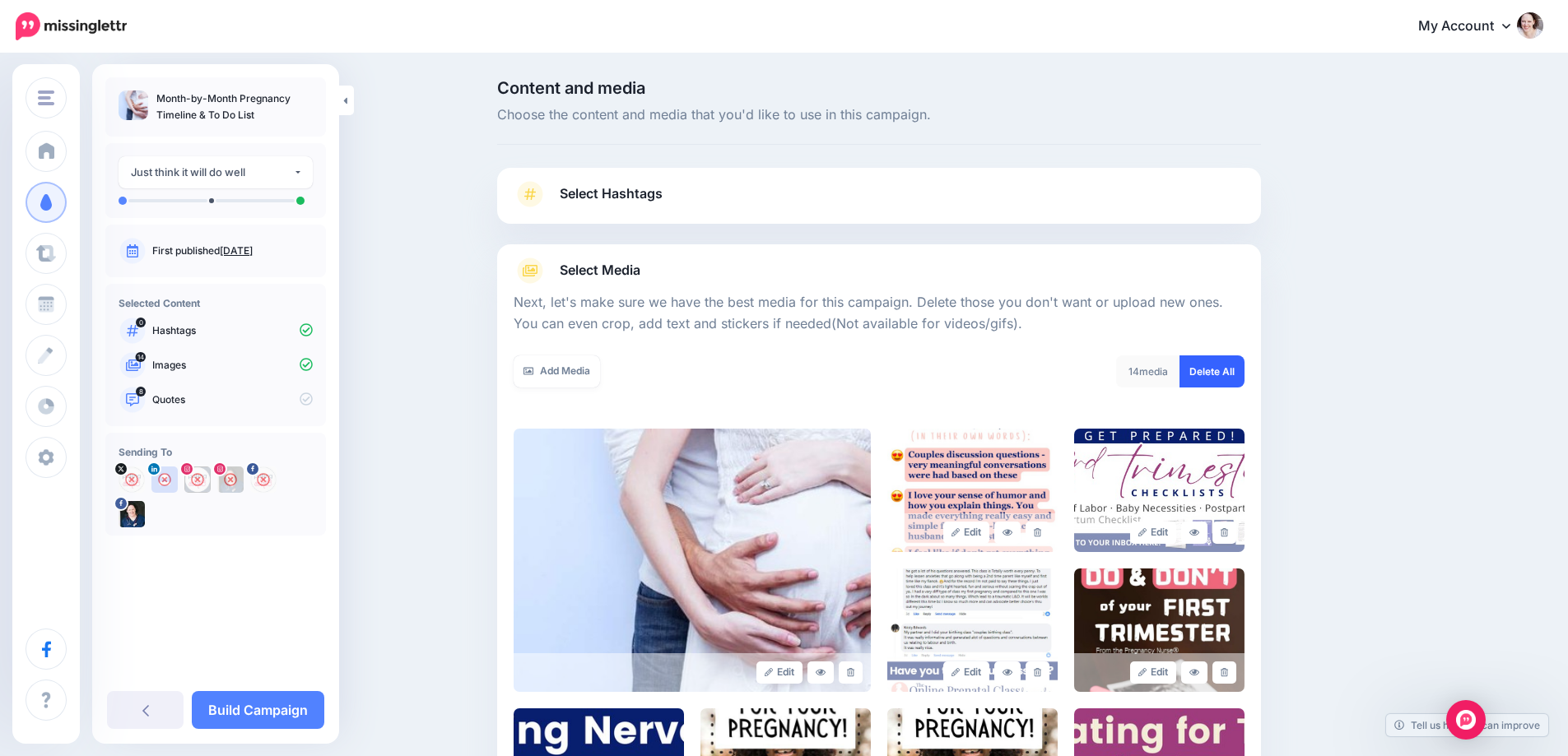
click at [1211, 380] on link "Delete All" at bounding box center [1212, 372] width 65 height 32
click at [617, 365] on div "Add Media" at bounding box center [690, 372] width 353 height 32
click at [529, 360] on link "Add Media" at bounding box center [557, 372] width 87 height 32
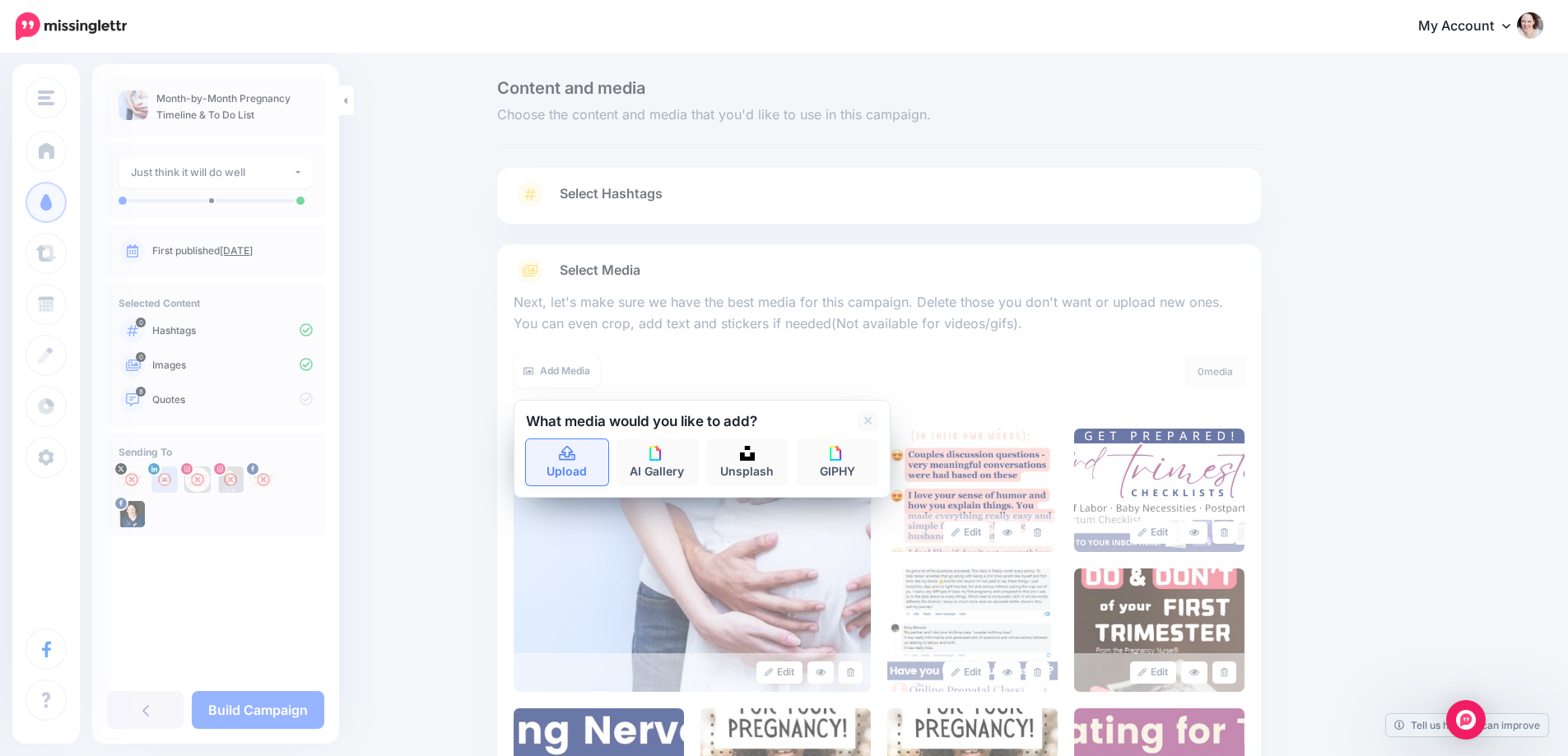
click at [587, 470] on link "Upload" at bounding box center [567, 463] width 83 height 46
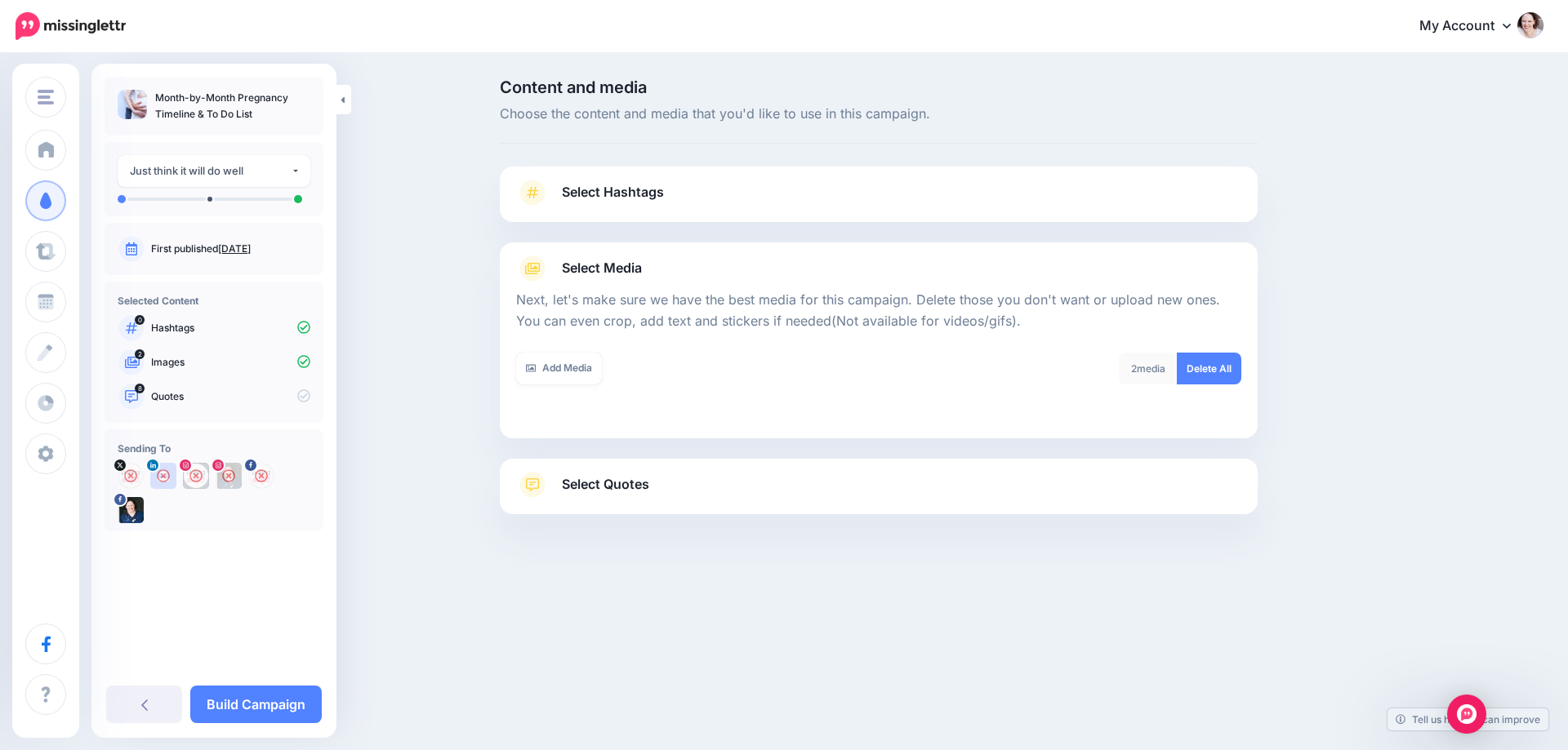
click at [618, 471] on div "Select Quotes Choose your favourite quotes or go with our recommendations. The …" at bounding box center [878, 487] width 758 height 55
click at [619, 474] on span "Select Quotes" at bounding box center [605, 485] width 87 height 22
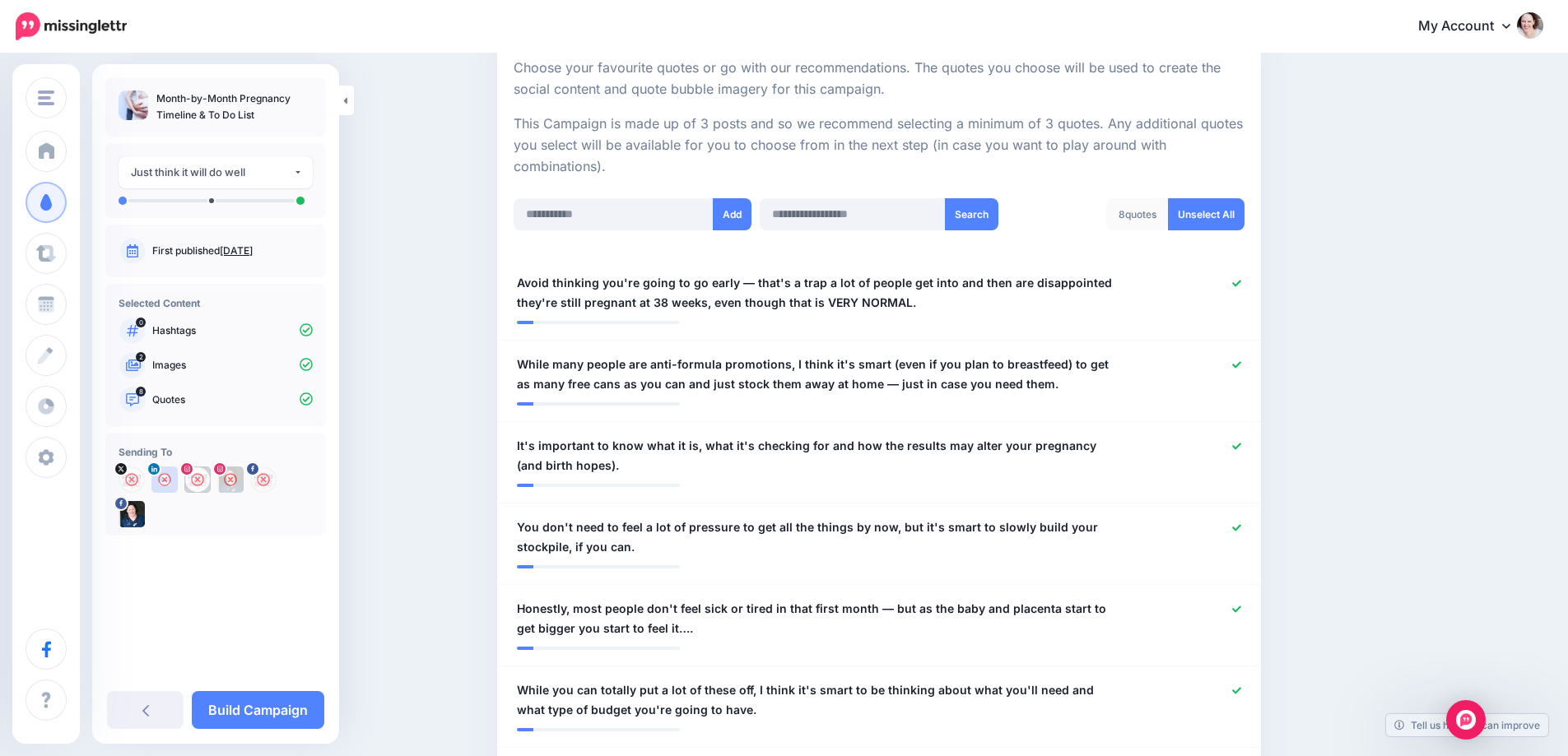
scroll to position [329, 0]
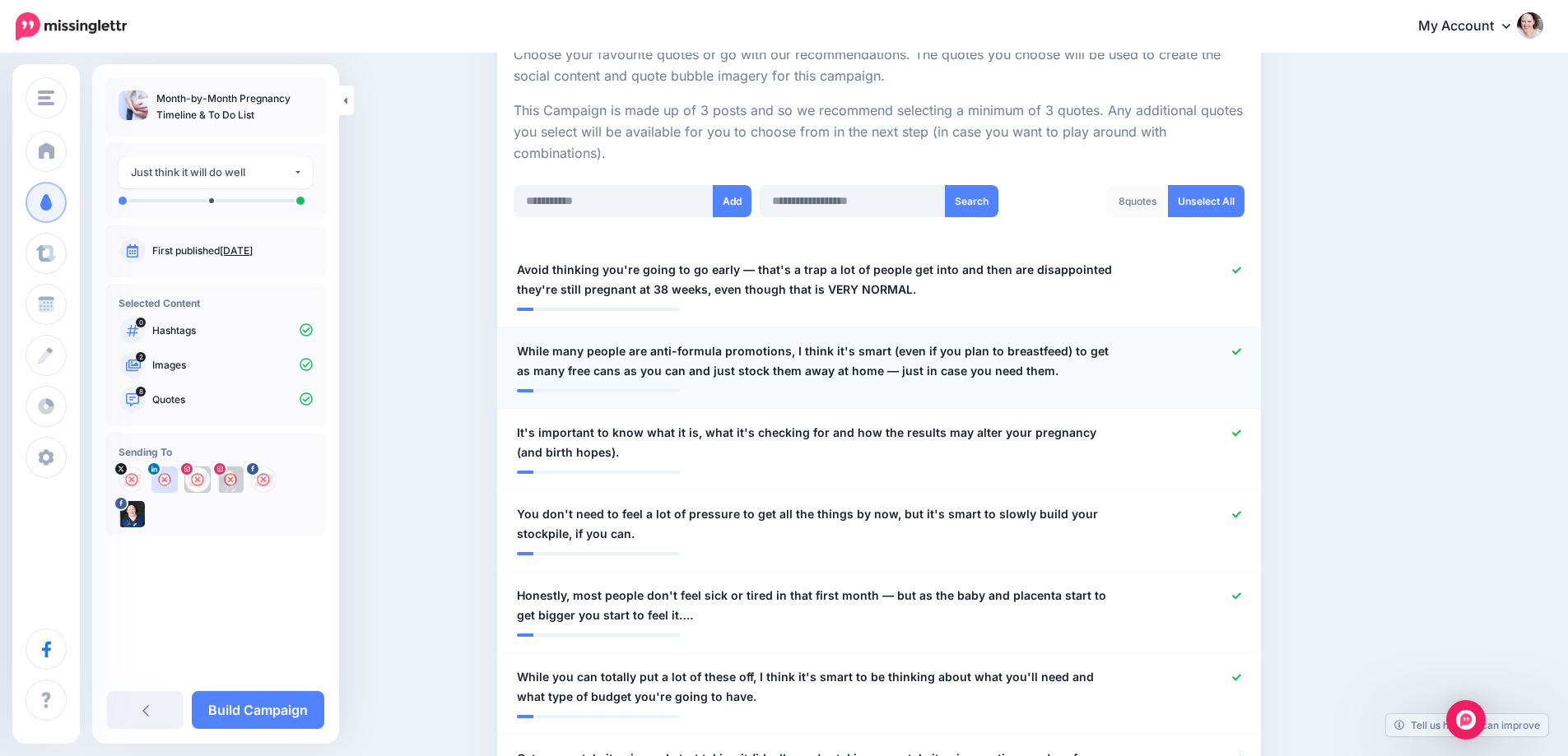
click at [1242, 351] on icon at bounding box center [1236, 351] width 9 height 9
click at [1242, 268] on icon at bounding box center [1236, 270] width 9 height 9
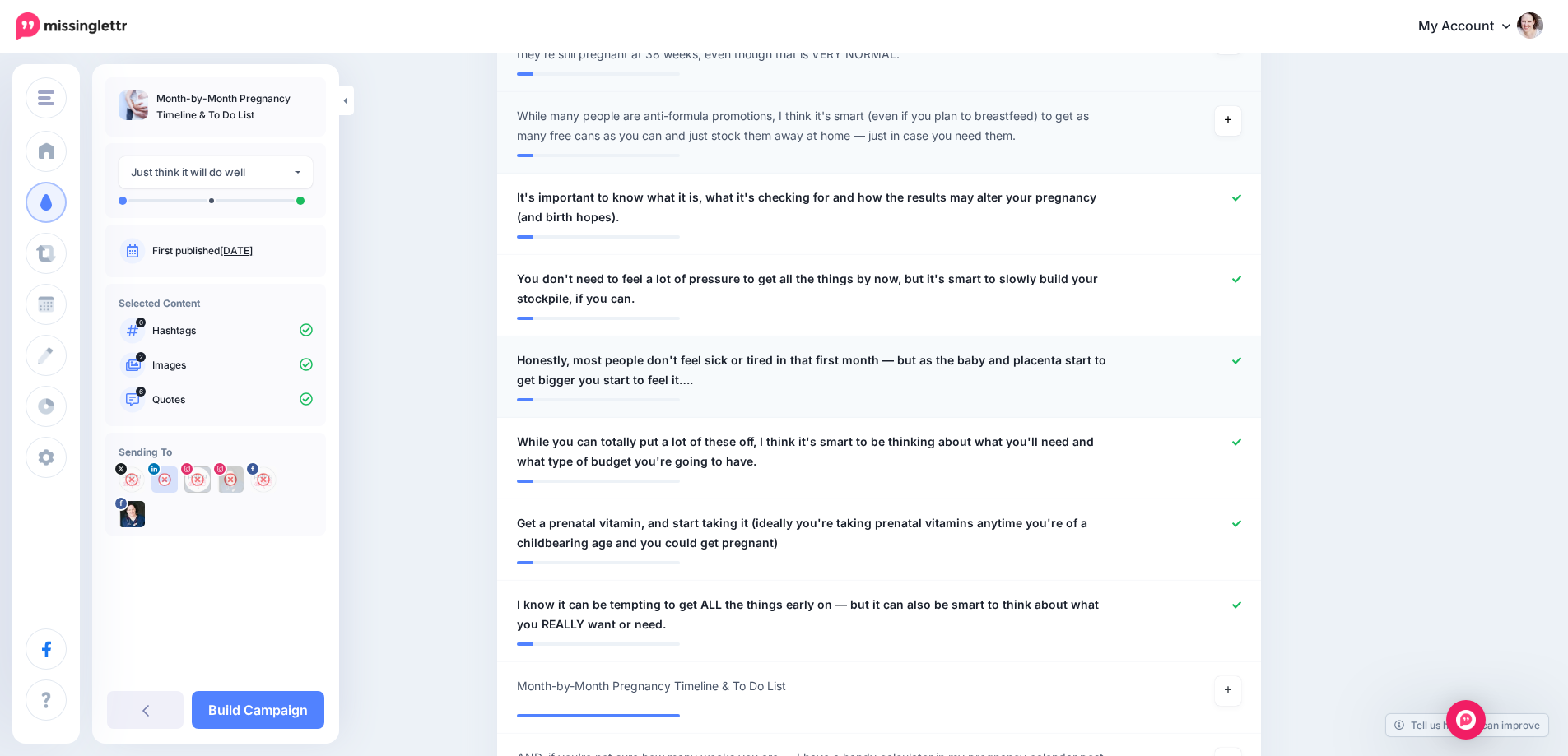
scroll to position [576, 0]
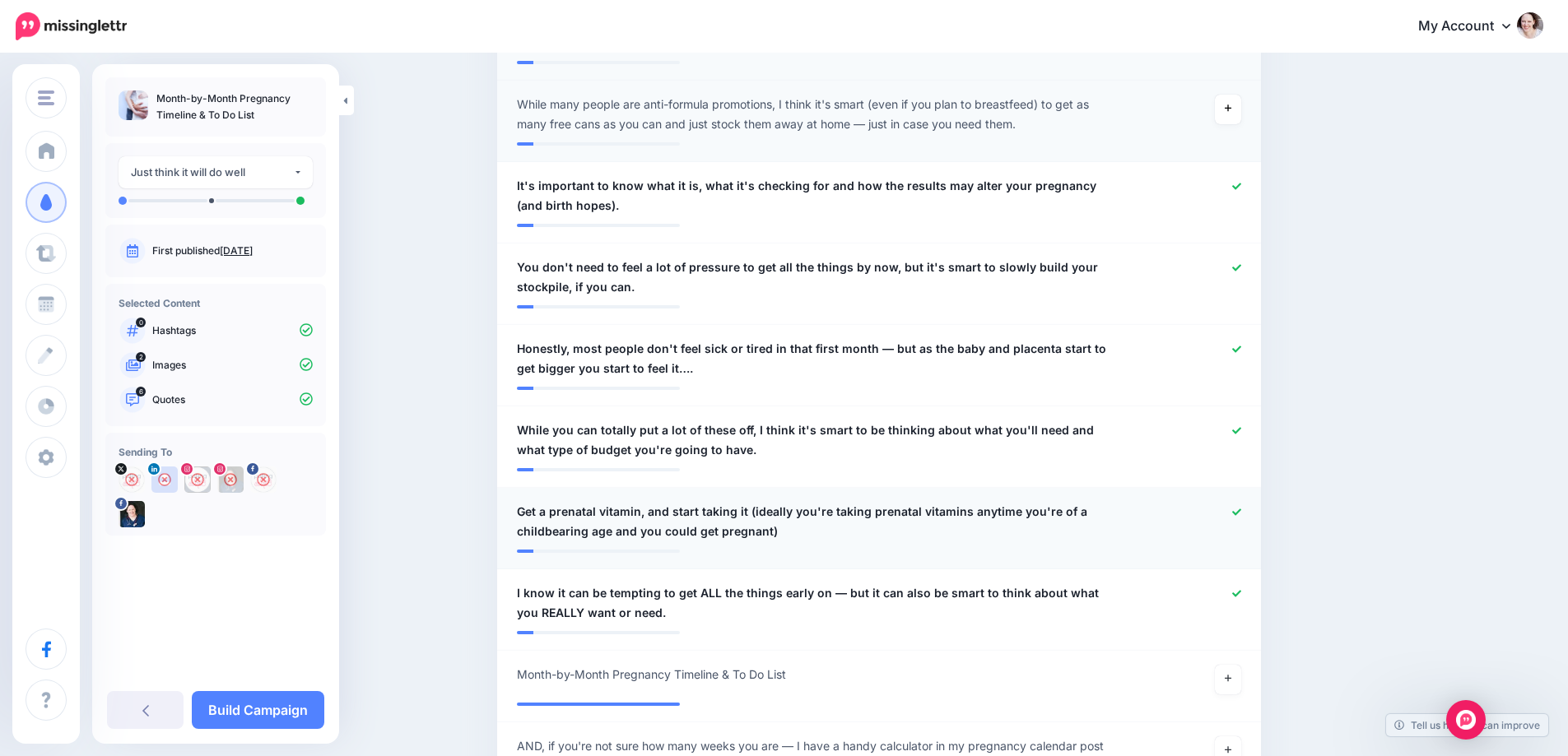
click at [1241, 513] on icon at bounding box center [1236, 512] width 9 height 7
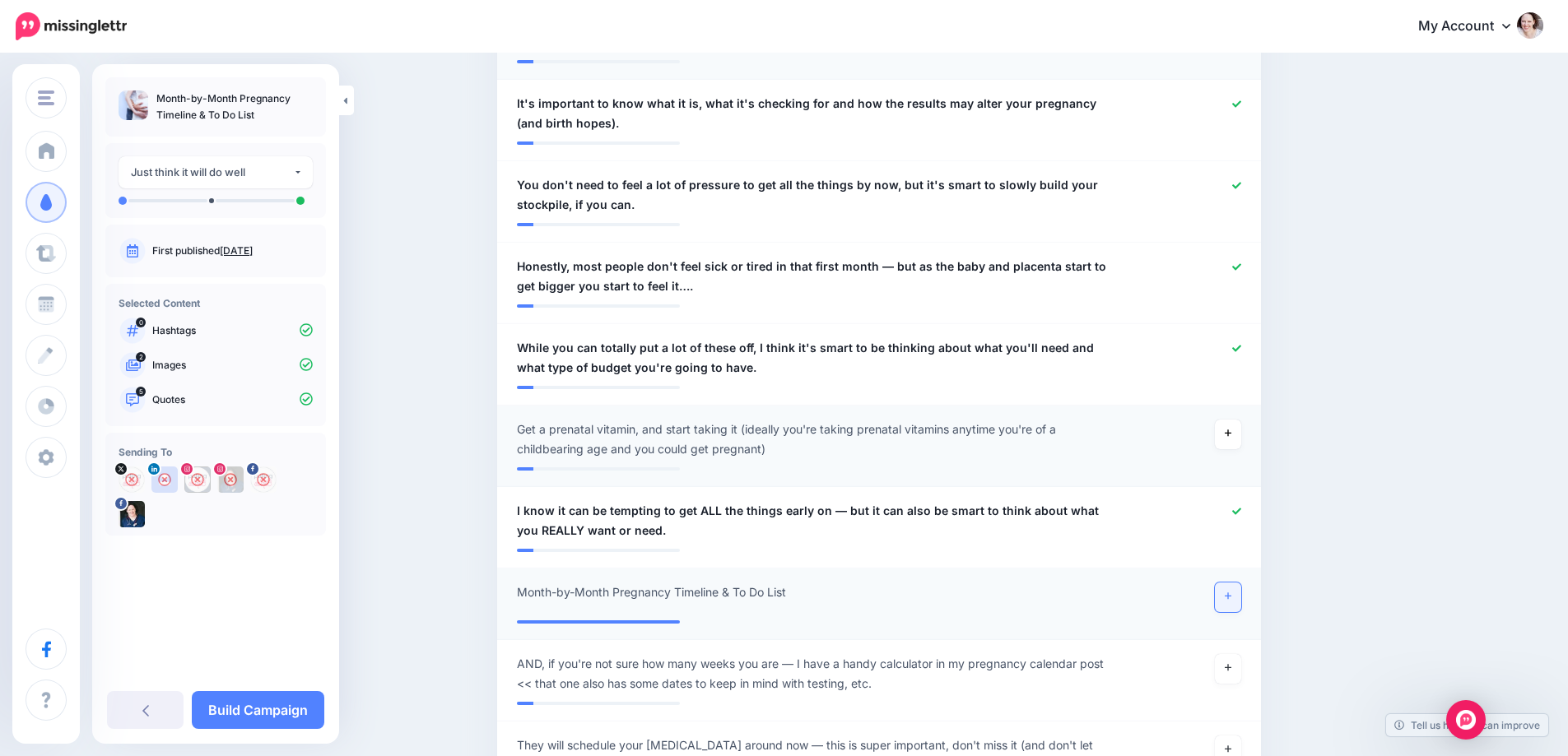
click at [1232, 591] on icon at bounding box center [1228, 595] width 7 height 9
click at [256, 697] on link "Build Campaign" at bounding box center [257, 710] width 133 height 38
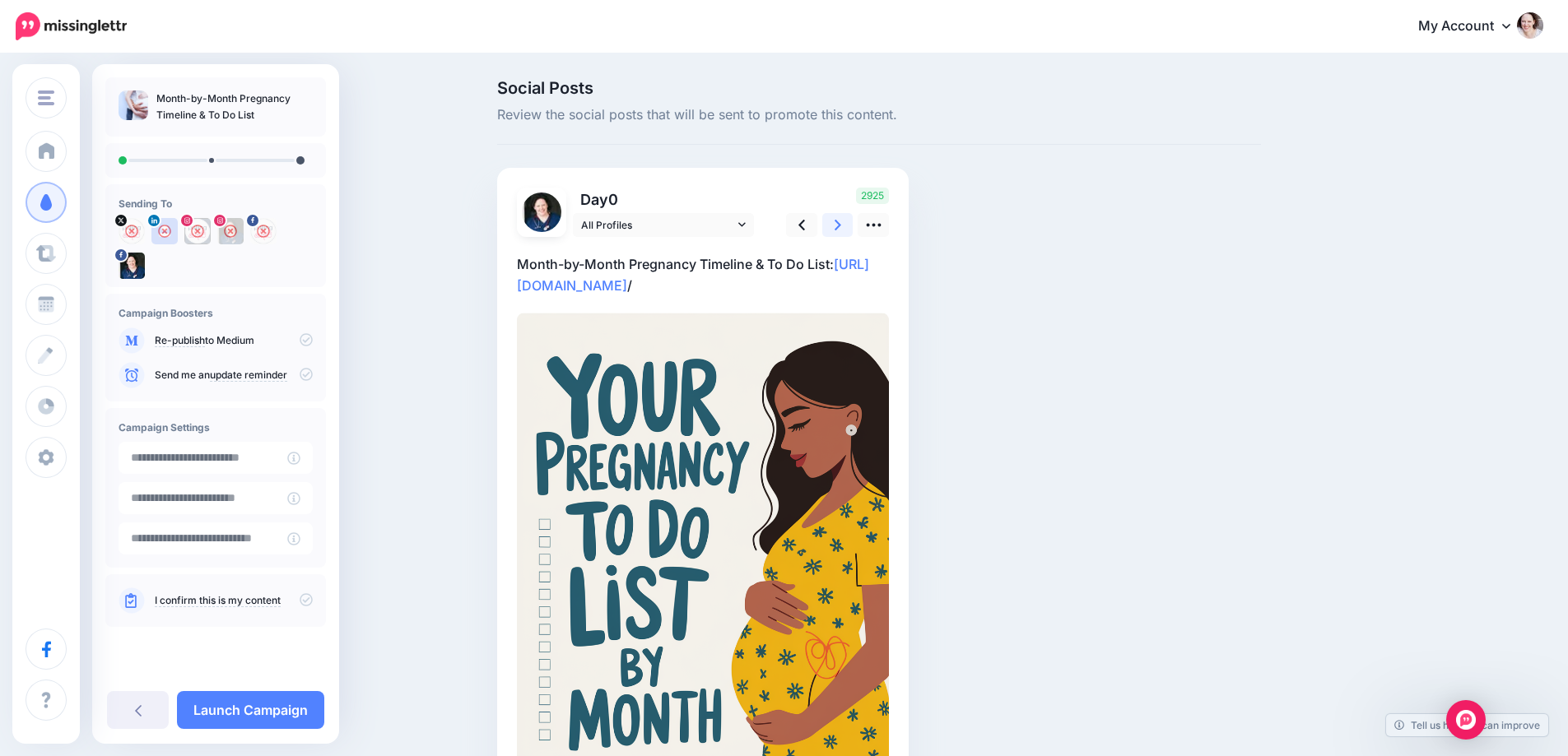
click at [850, 222] on link at bounding box center [837, 225] width 31 height 24
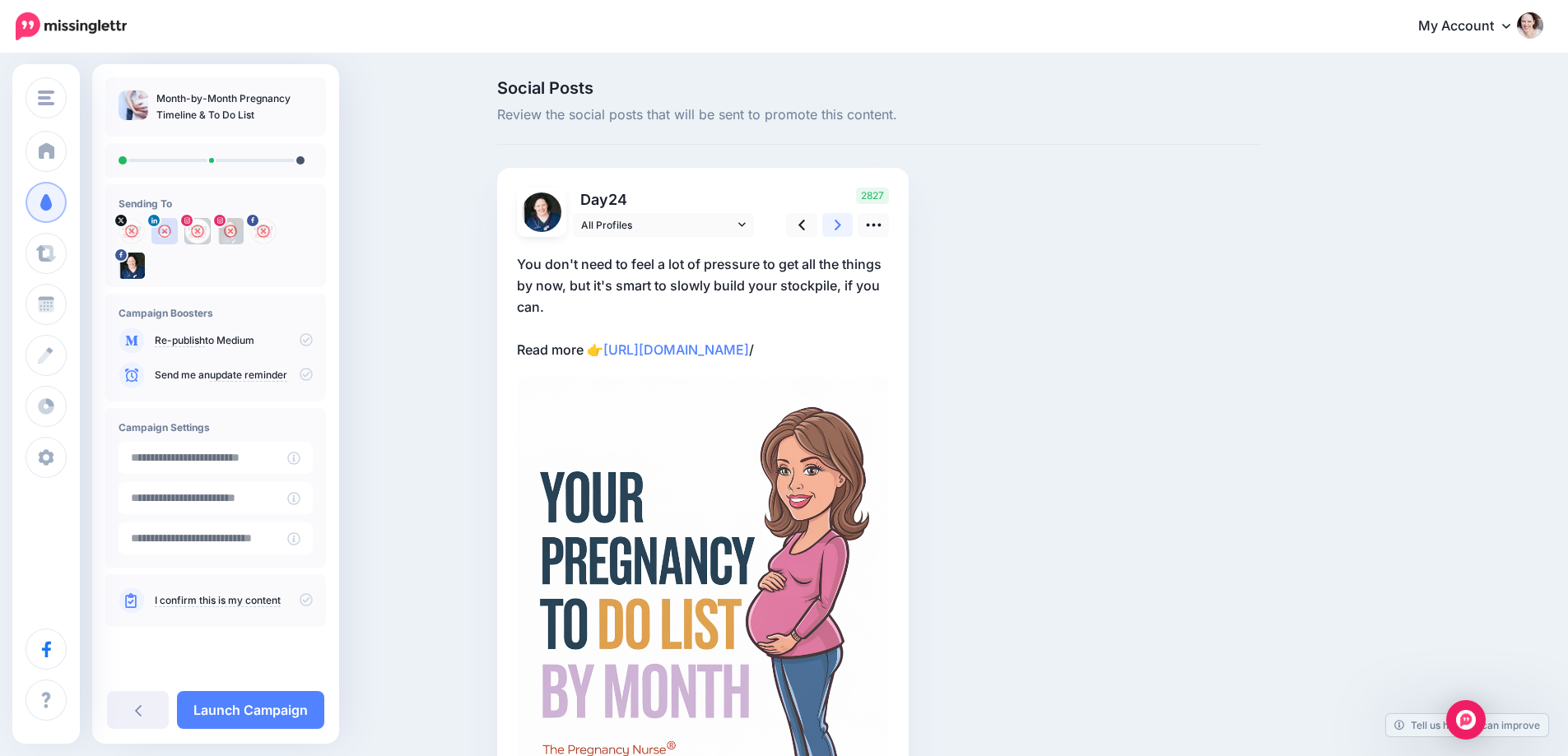
click at [850, 222] on link at bounding box center [837, 225] width 31 height 24
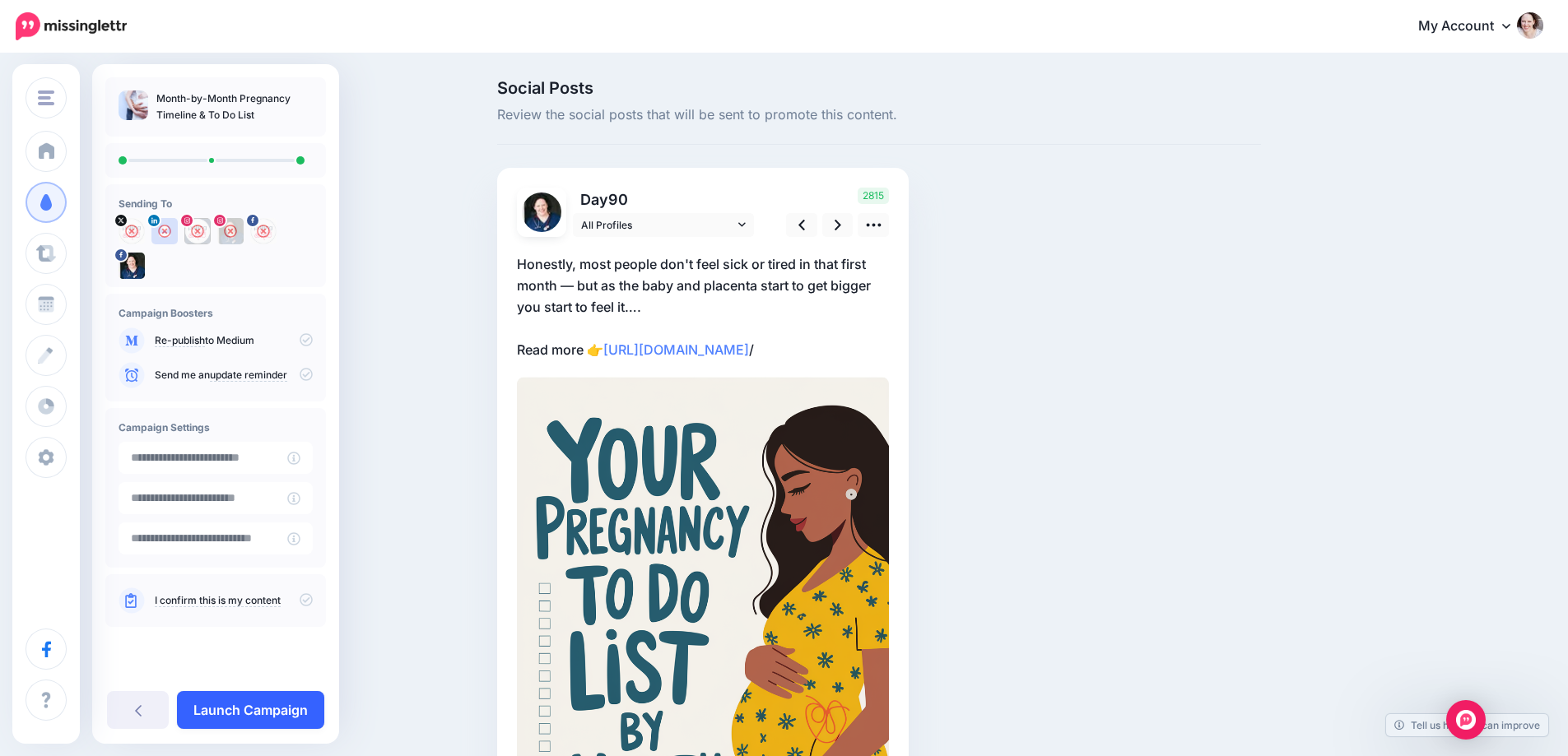
click at [220, 701] on link "Launch Campaign" at bounding box center [250, 710] width 148 height 38
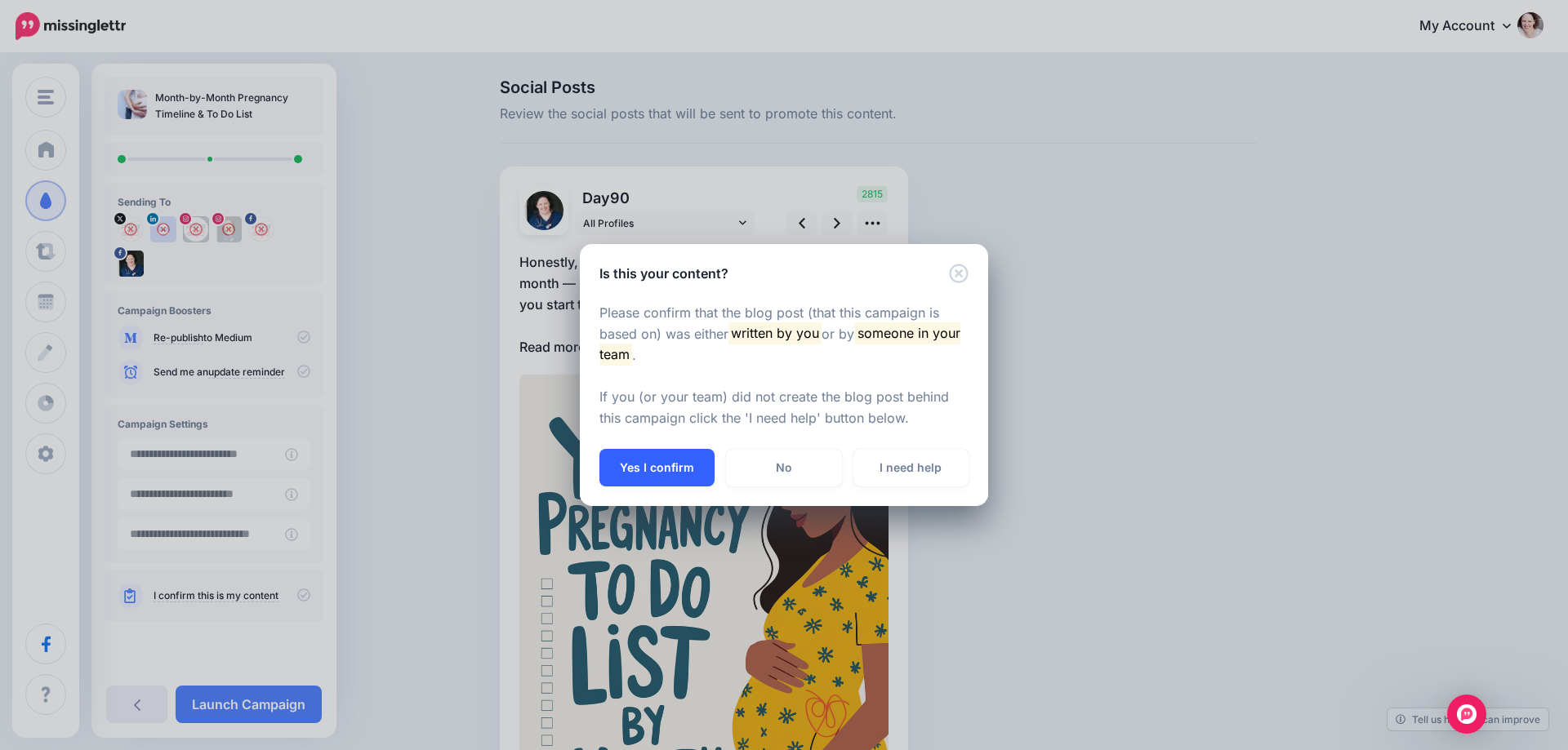
click at [622, 472] on button "Yes I confirm" at bounding box center [657, 468] width 115 height 38
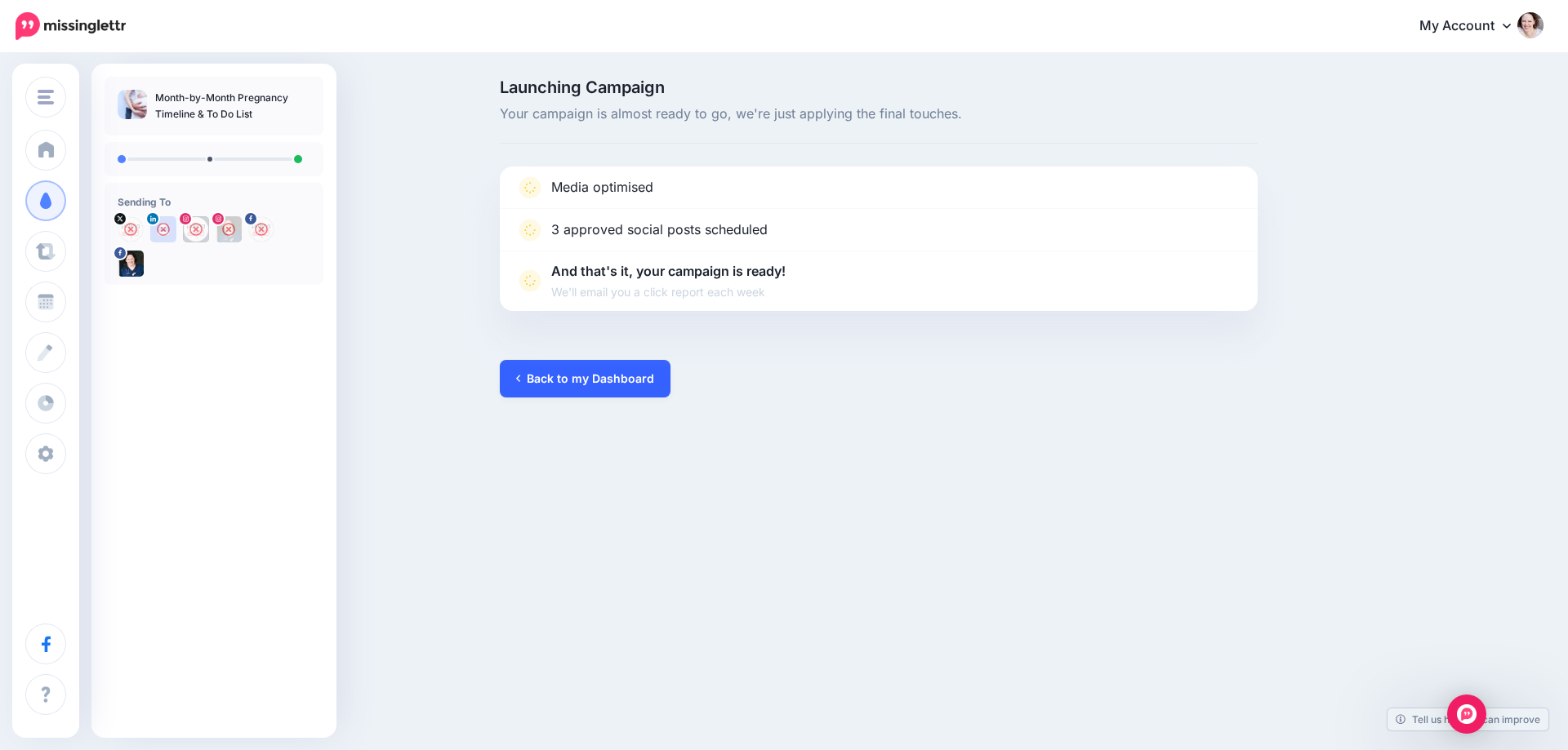
click at [606, 370] on link "Back to my Dashboard" at bounding box center [585, 379] width 170 height 38
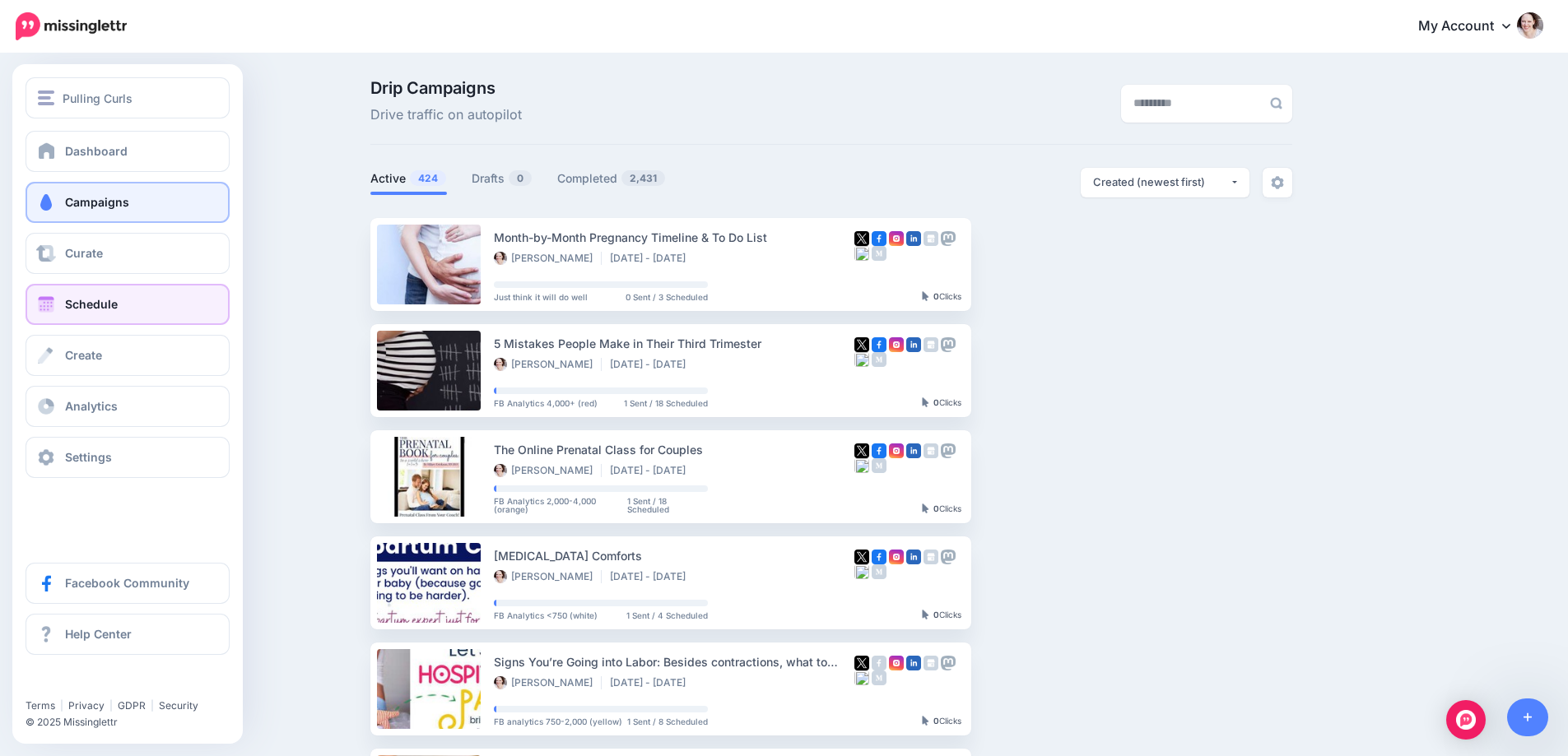
click at [97, 293] on link "Schedule" at bounding box center [128, 304] width 204 height 41
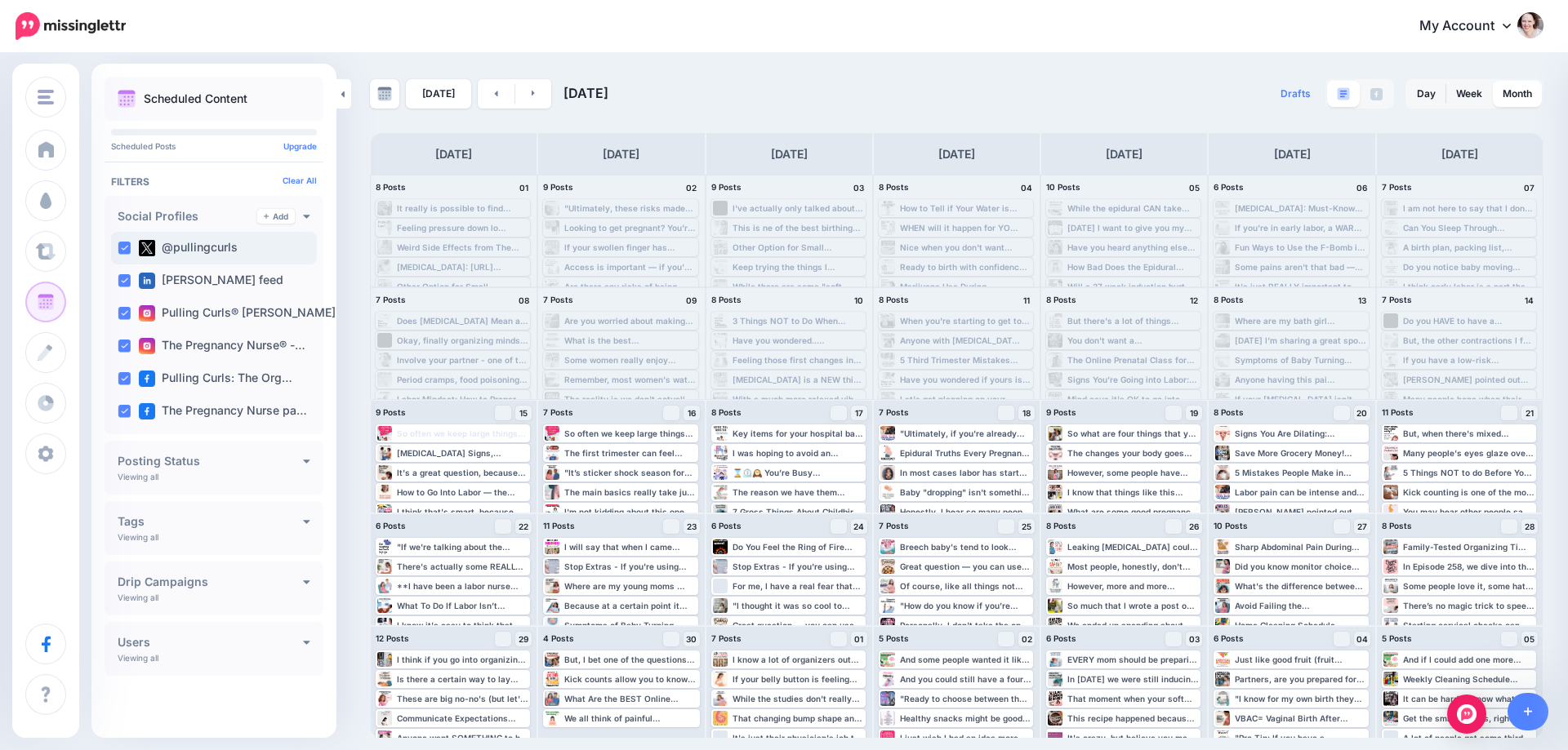
drag, startPoint x: 124, startPoint y: 250, endPoint x: 123, endPoint y: 292, distance: 42.0
click at [124, 251] on ins at bounding box center [124, 247] width 13 height 13
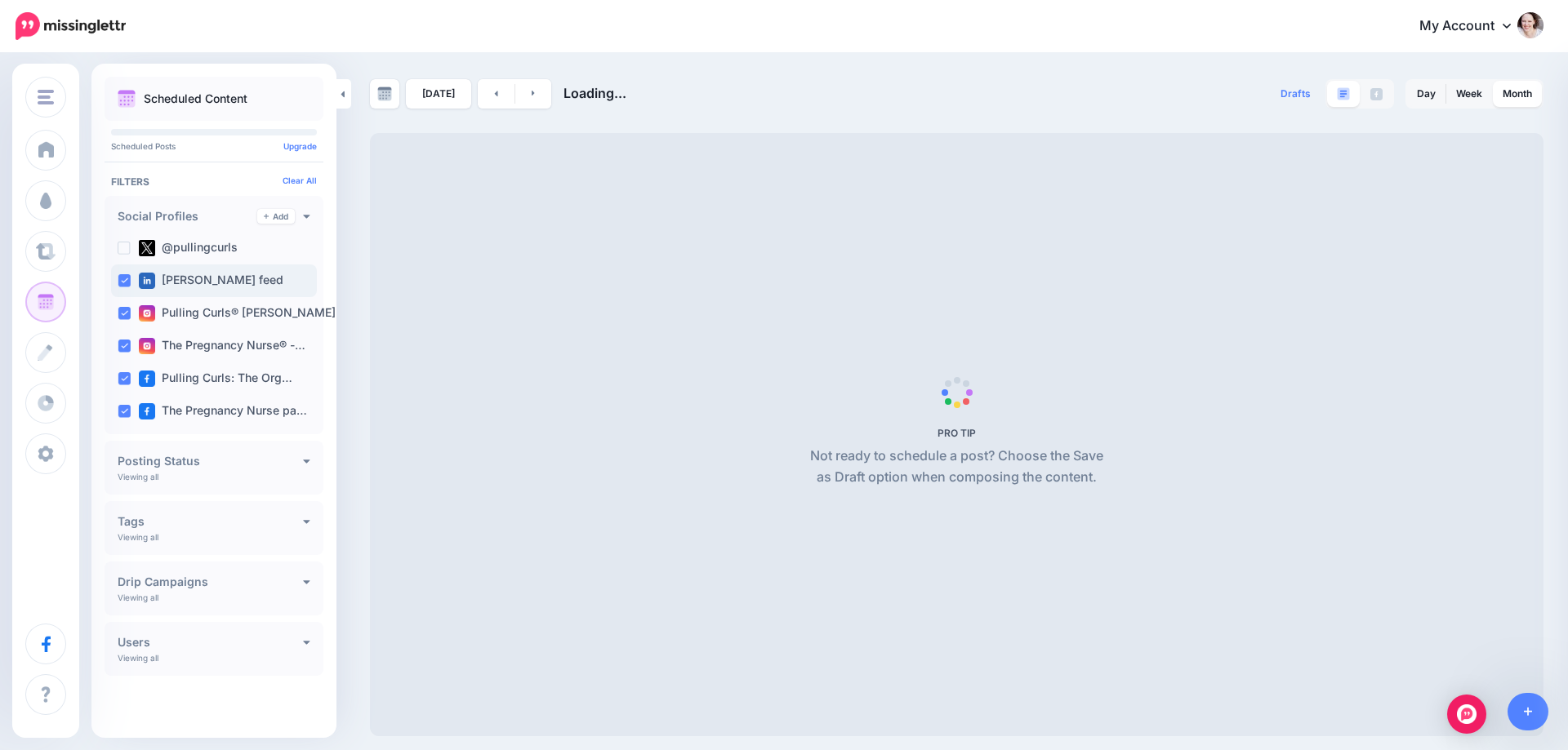
click at [123, 284] on ins at bounding box center [124, 280] width 13 height 13
drag, startPoint x: 122, startPoint y: 310, endPoint x: 129, endPoint y: 322, distance: 13.9
click at [123, 311] on ins at bounding box center [124, 313] width 13 height 13
click at [124, 350] on ins at bounding box center [124, 345] width 13 height 13
click at [124, 372] on ins at bounding box center [124, 378] width 13 height 13
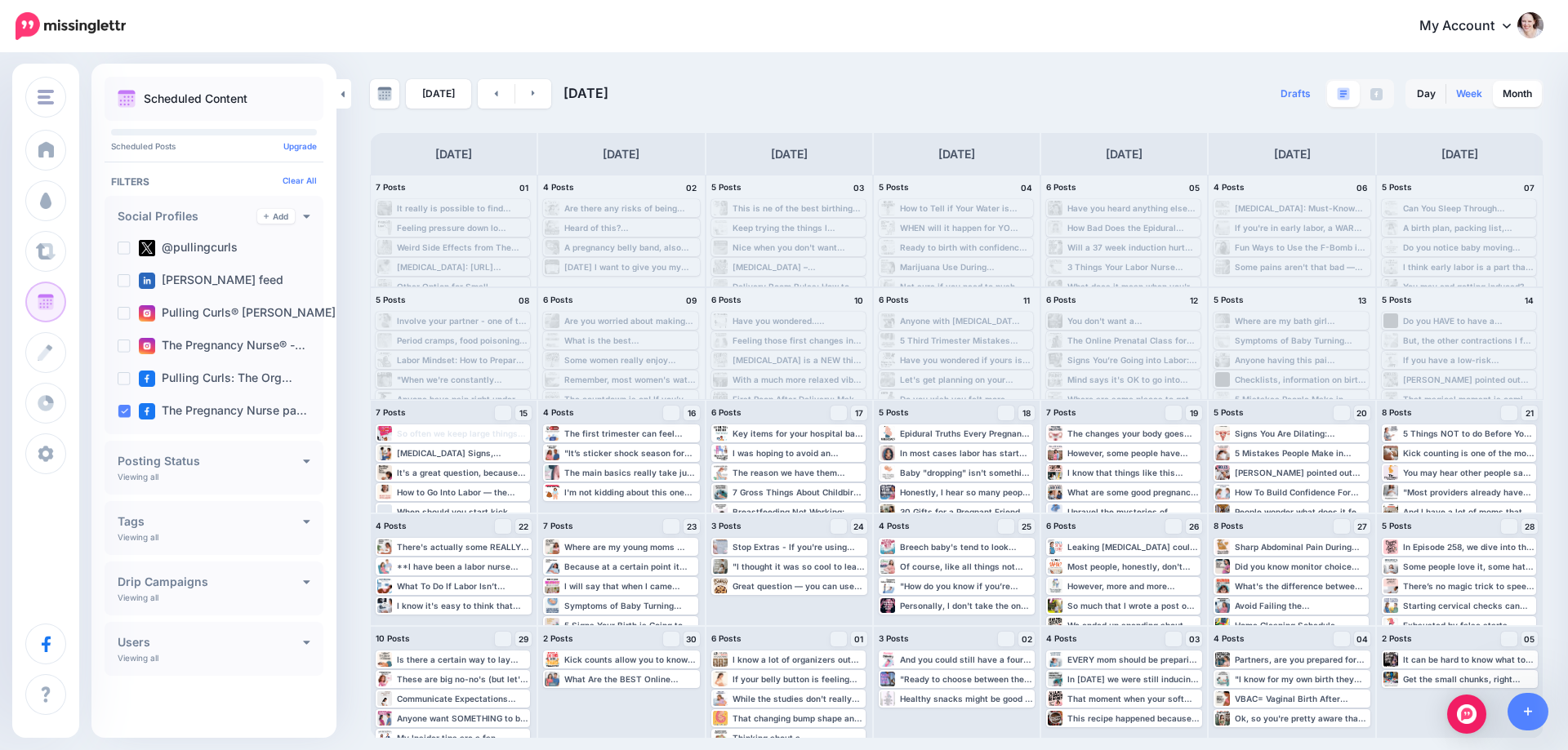
click at [1480, 96] on link "Week" at bounding box center [1469, 94] width 46 height 26
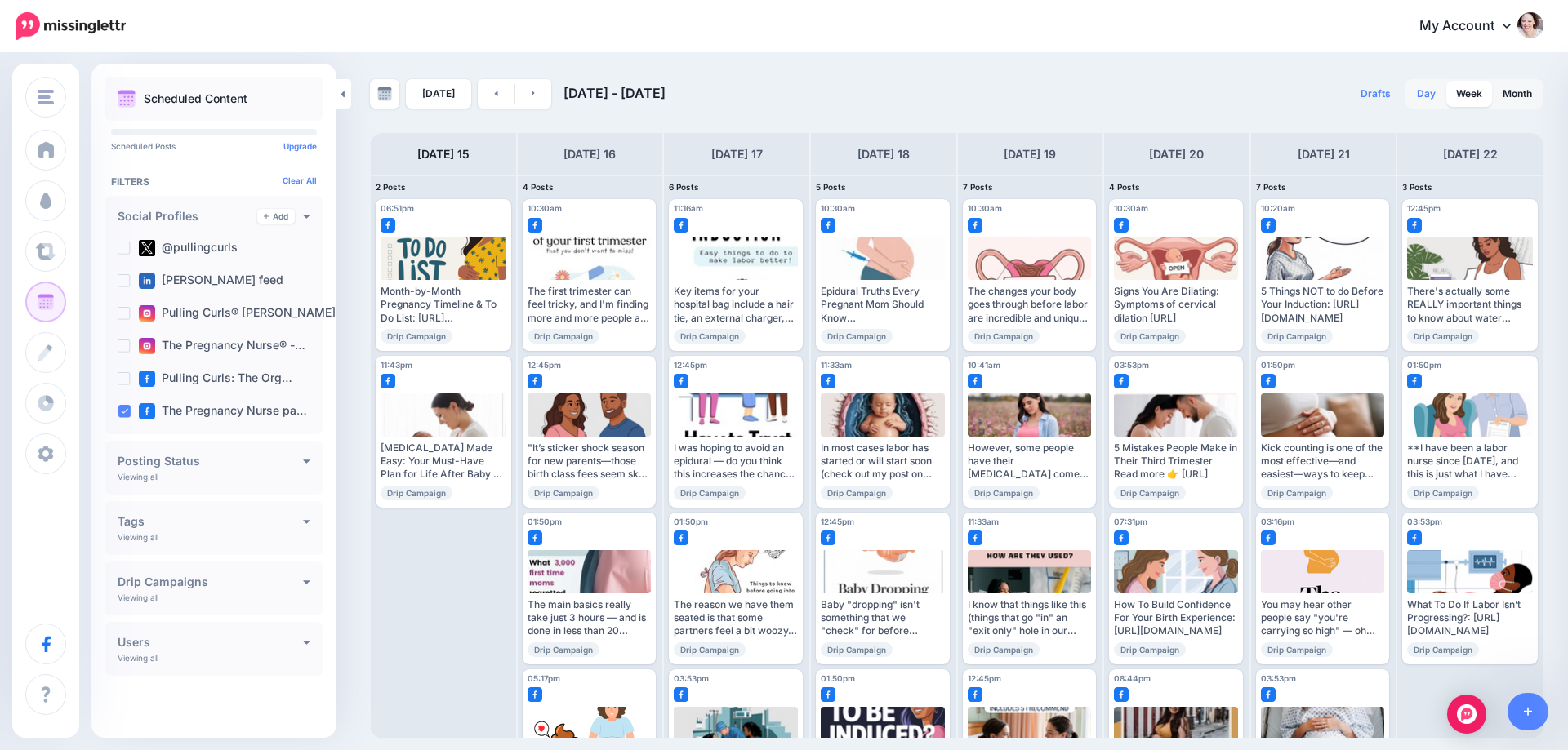
click at [1428, 95] on link "Day" at bounding box center [1426, 94] width 39 height 26
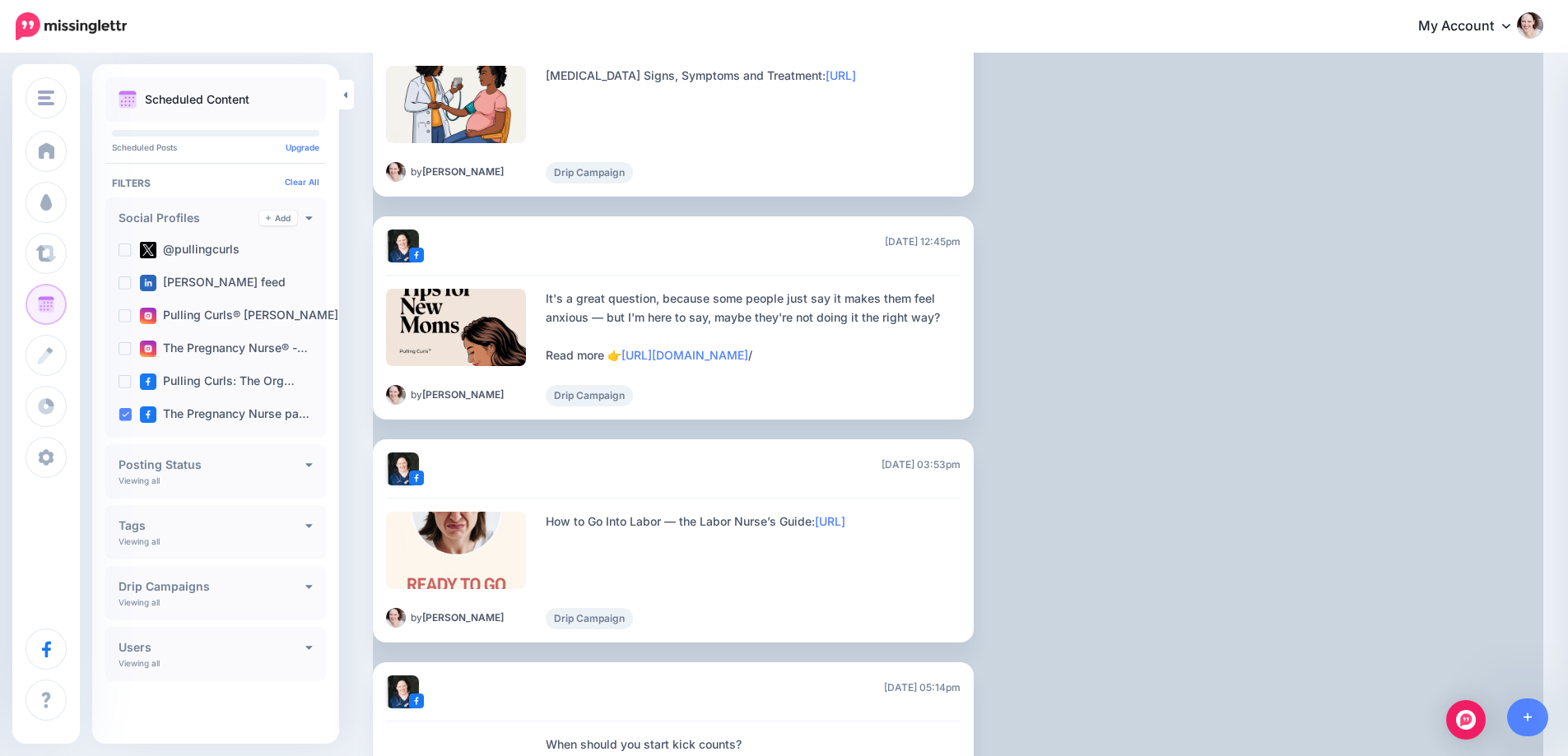
scroll to position [40, 0]
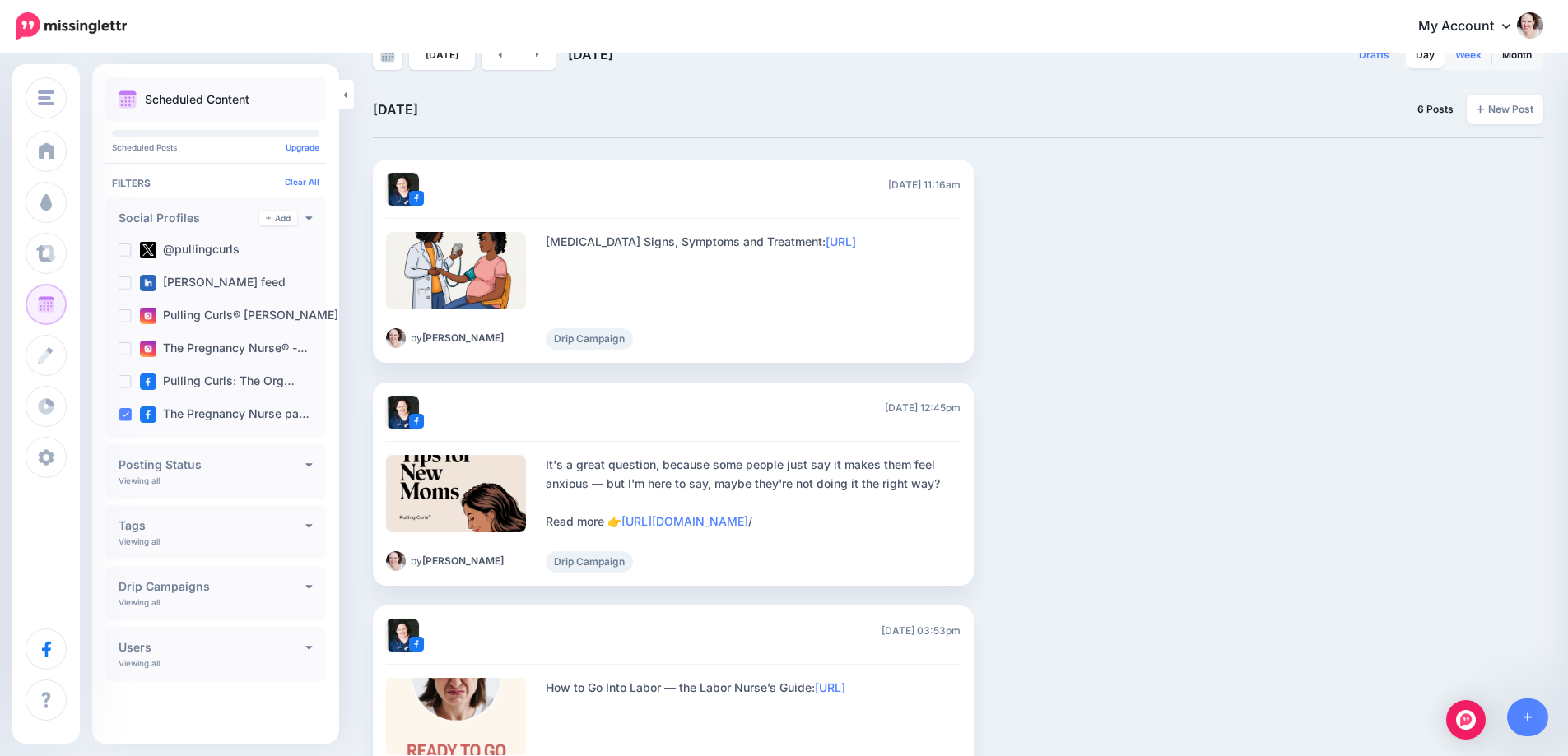
click at [1468, 61] on link "Week" at bounding box center [1468, 55] width 46 height 26
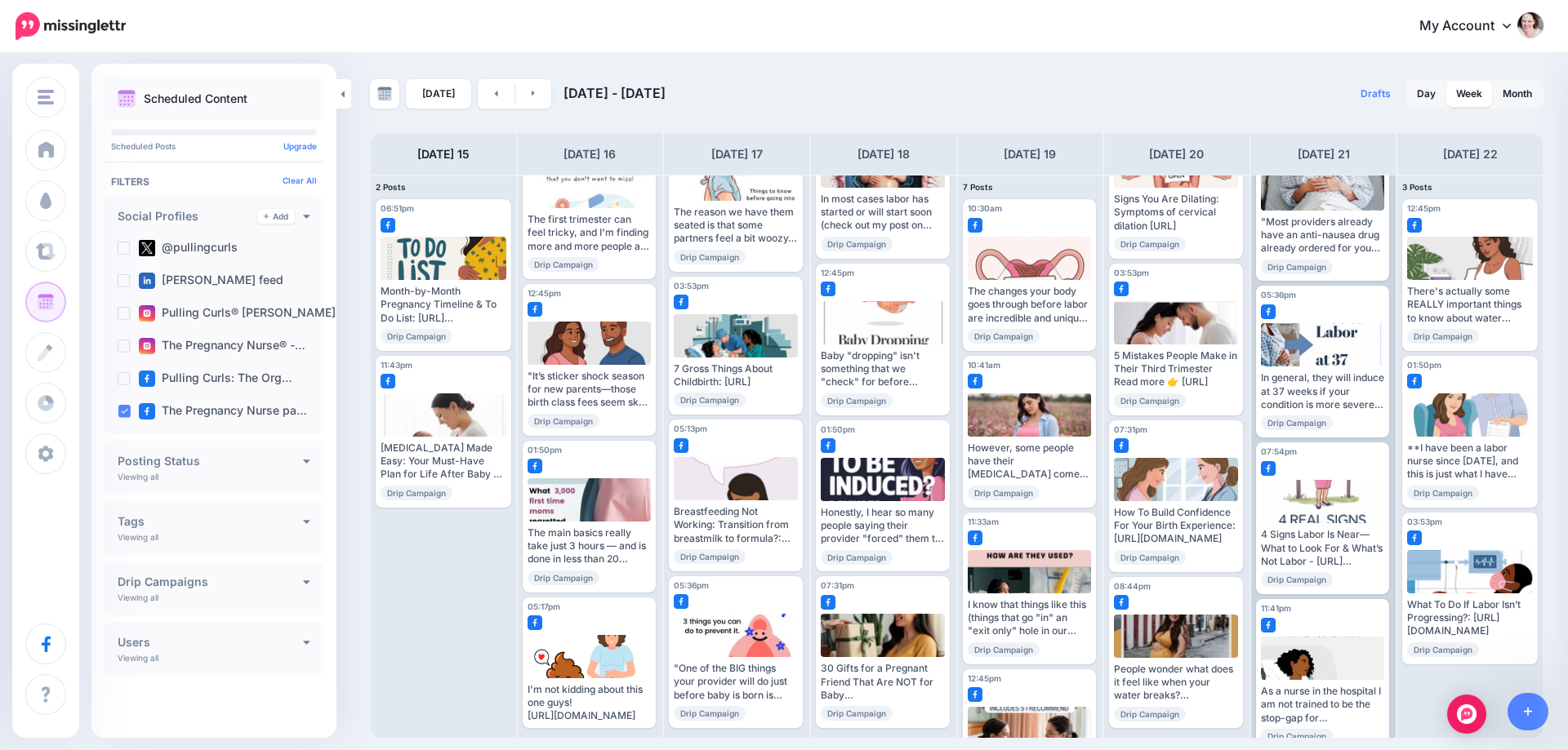
scroll to position [563, 0]
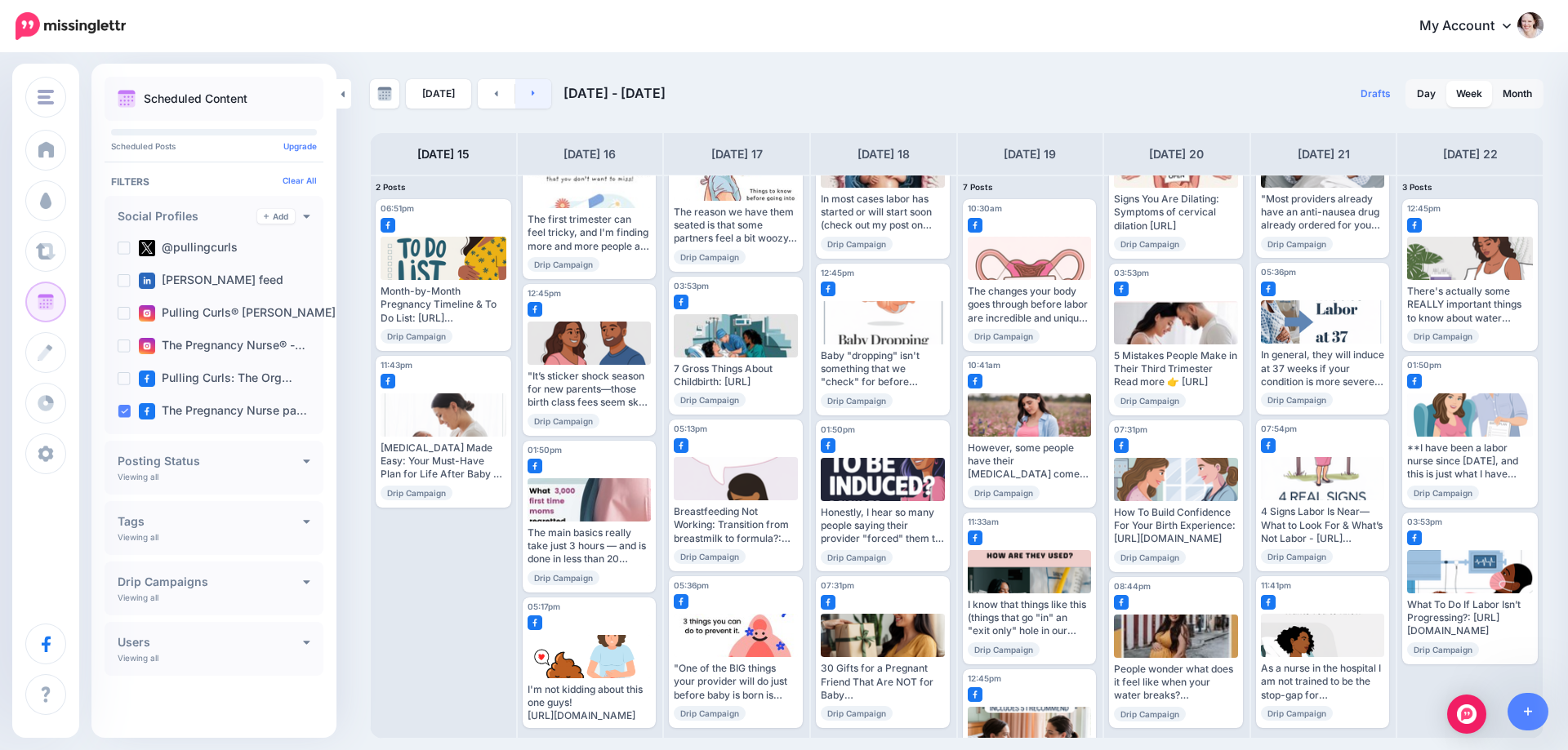
click at [540, 94] on link at bounding box center [533, 94] width 37 height 30
